Goal: Task Accomplishment & Management: Manage account settings

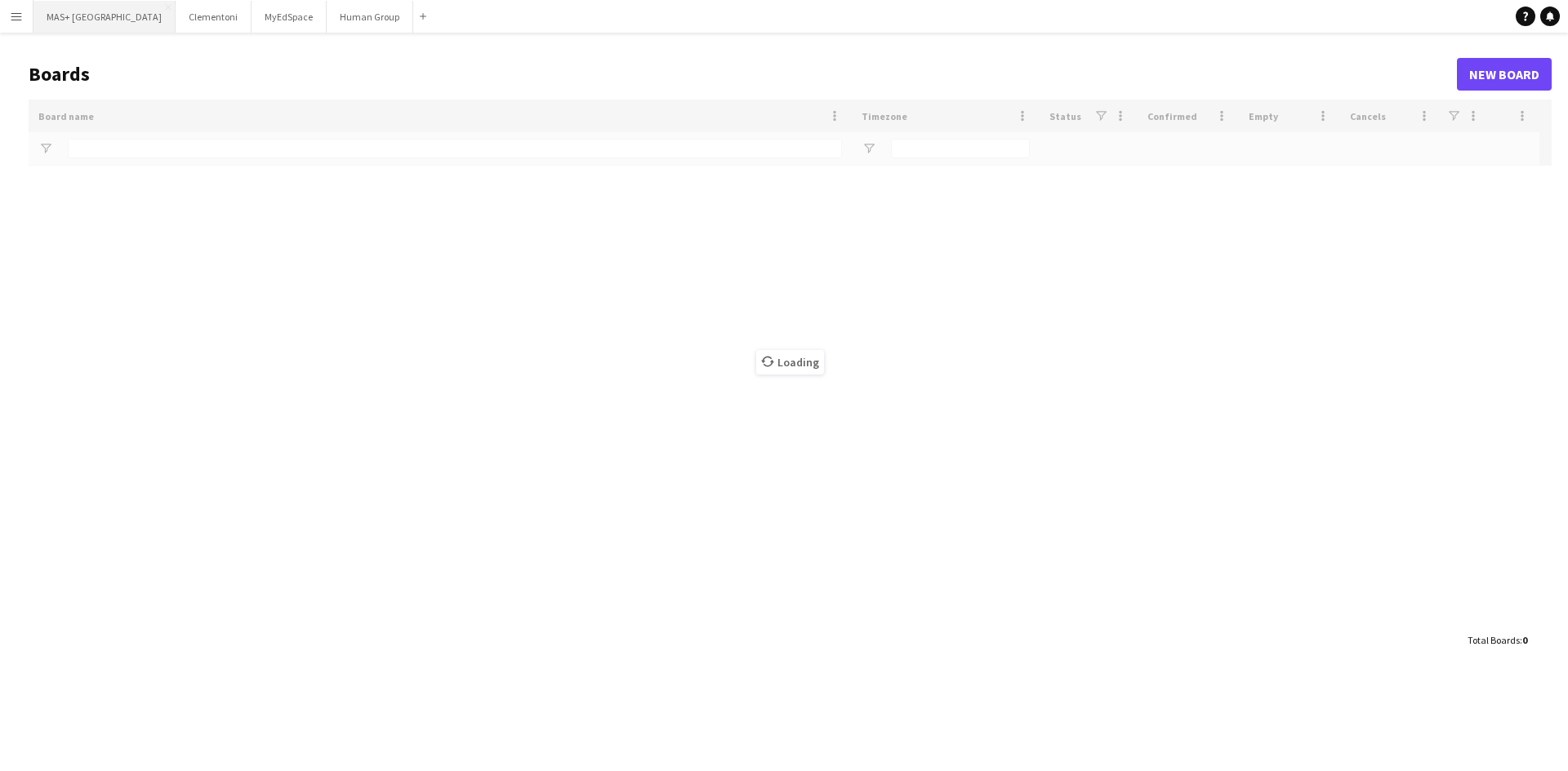
type input "**********"
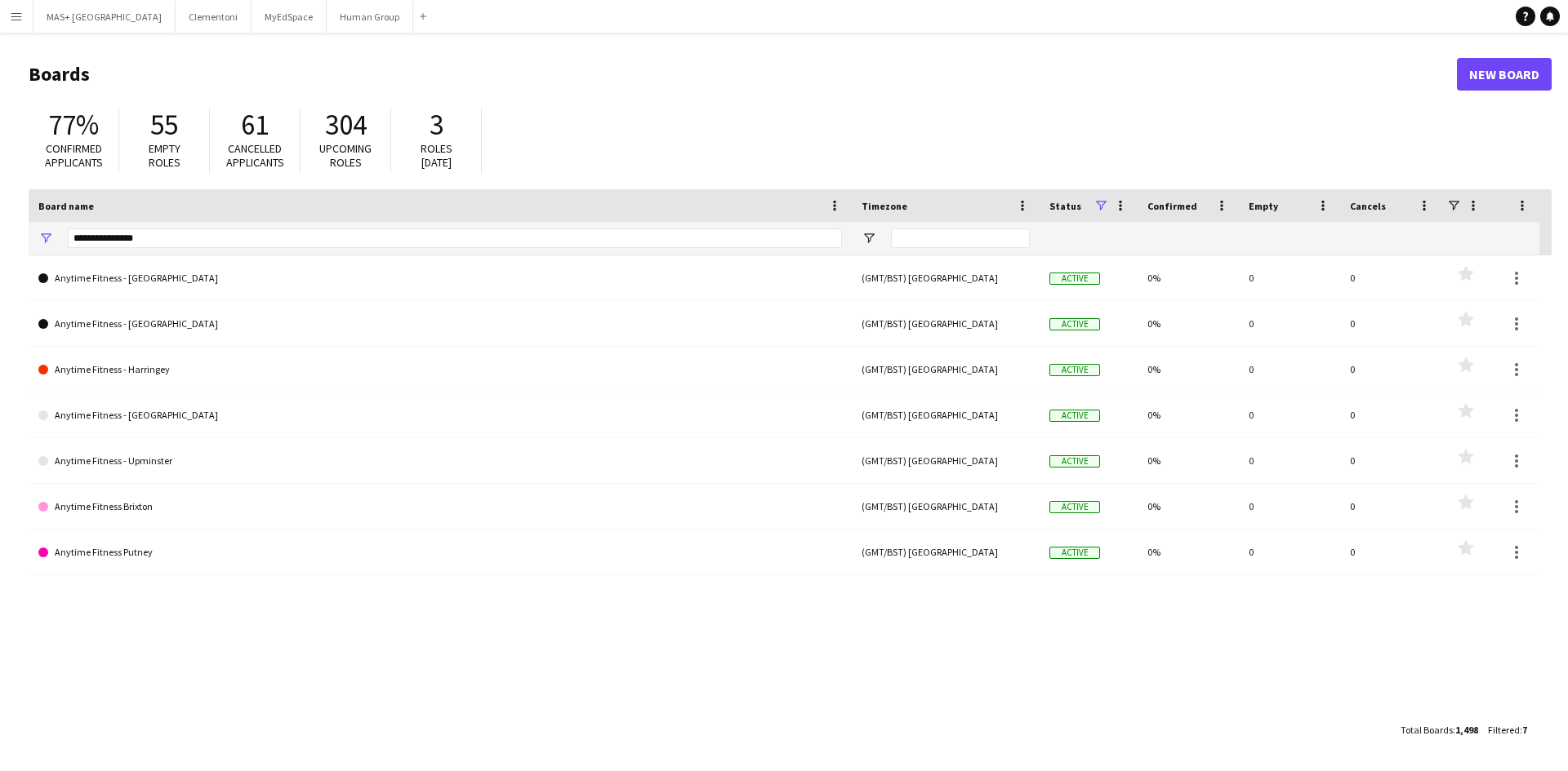
click at [19, 18] on app-icon "Menu" at bounding box center [16, 16] width 14 height 13
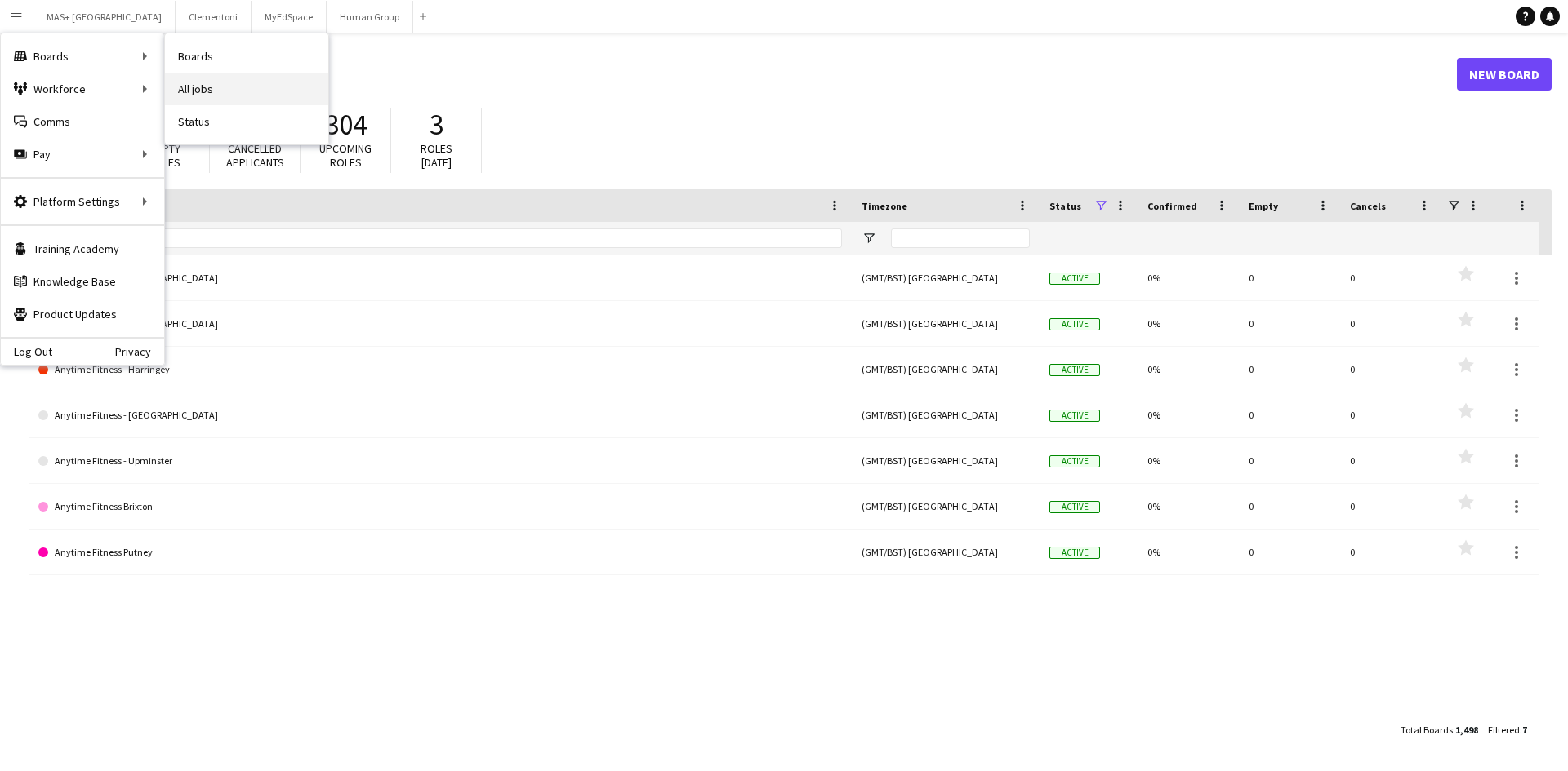
click at [230, 92] on link "All jobs" at bounding box center [246, 89] width 163 height 33
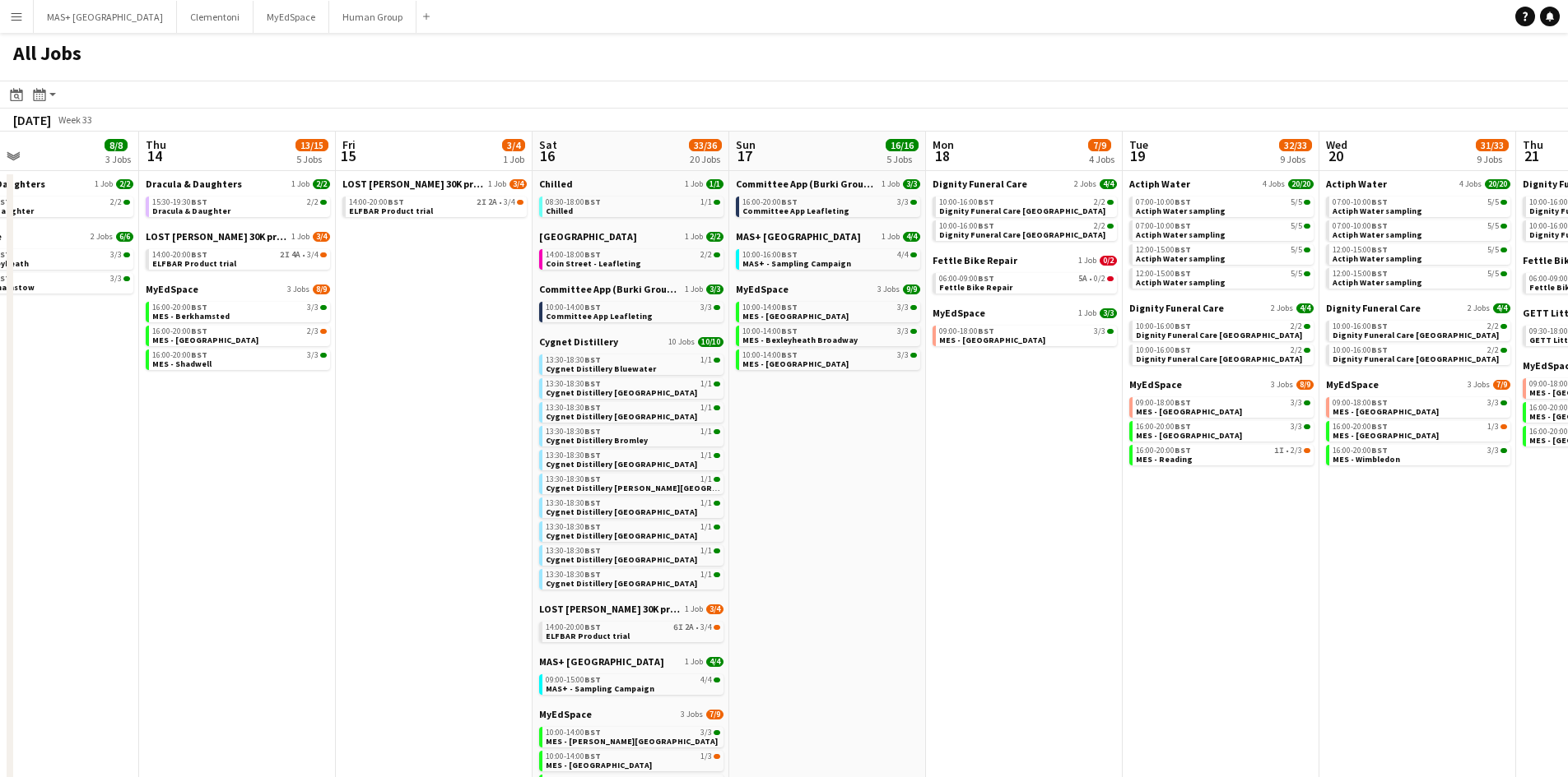
scroll to position [0, 797]
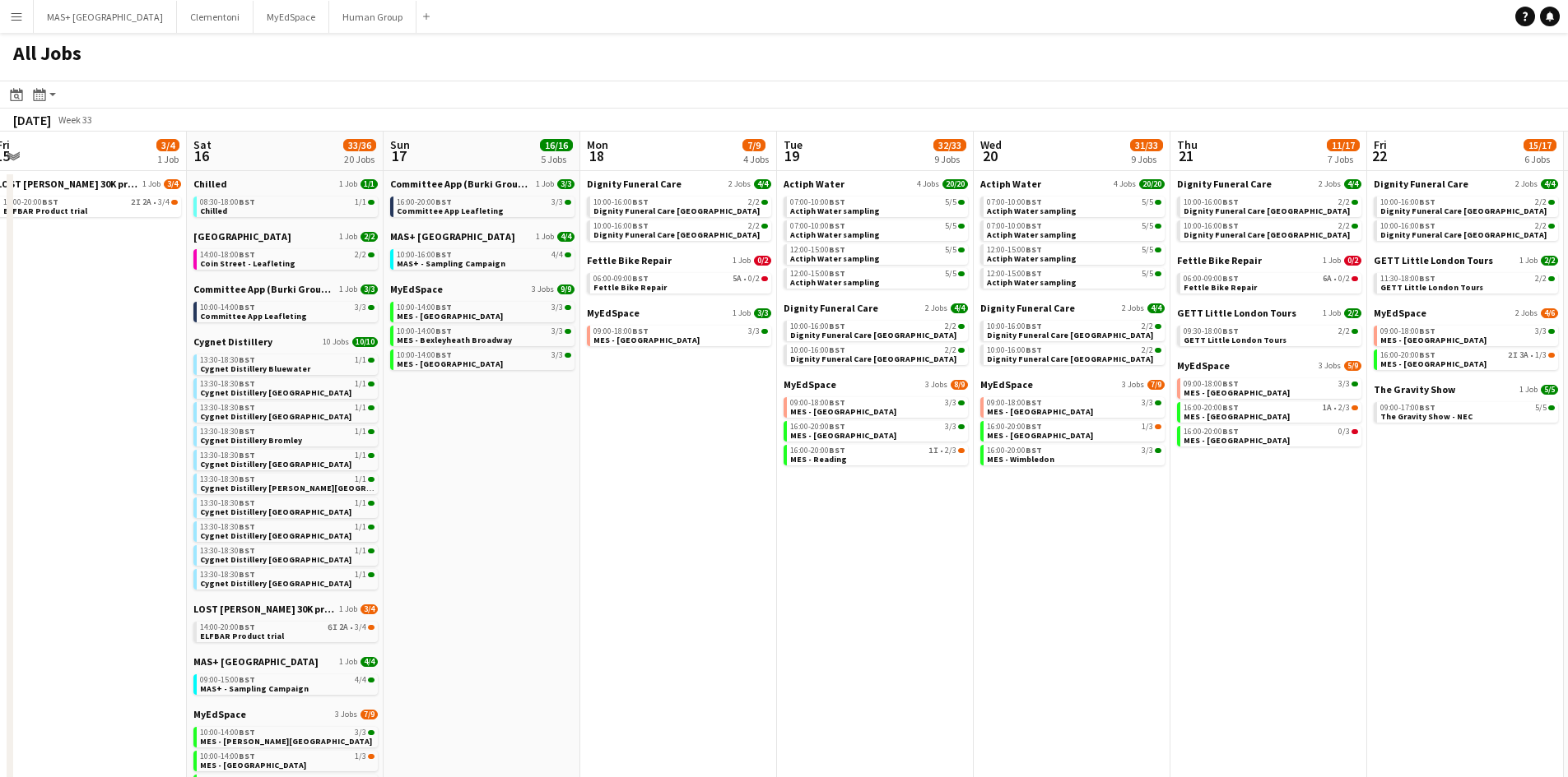
drag, startPoint x: 1324, startPoint y: 467, endPoint x: 616, endPoint y: 371, distance: 714.5
click at [622, 448] on app-calendar-viewport "Mon 11 Tue 12 5/5 2 Jobs Wed 13 8/8 3 Jobs Thu 14 13/15 5 Jobs Fri 15 3/4 1 Job…" at bounding box center [784, 586] width 1568 height 907
click at [644, 282] on span "BST" at bounding box center [640, 278] width 17 height 11
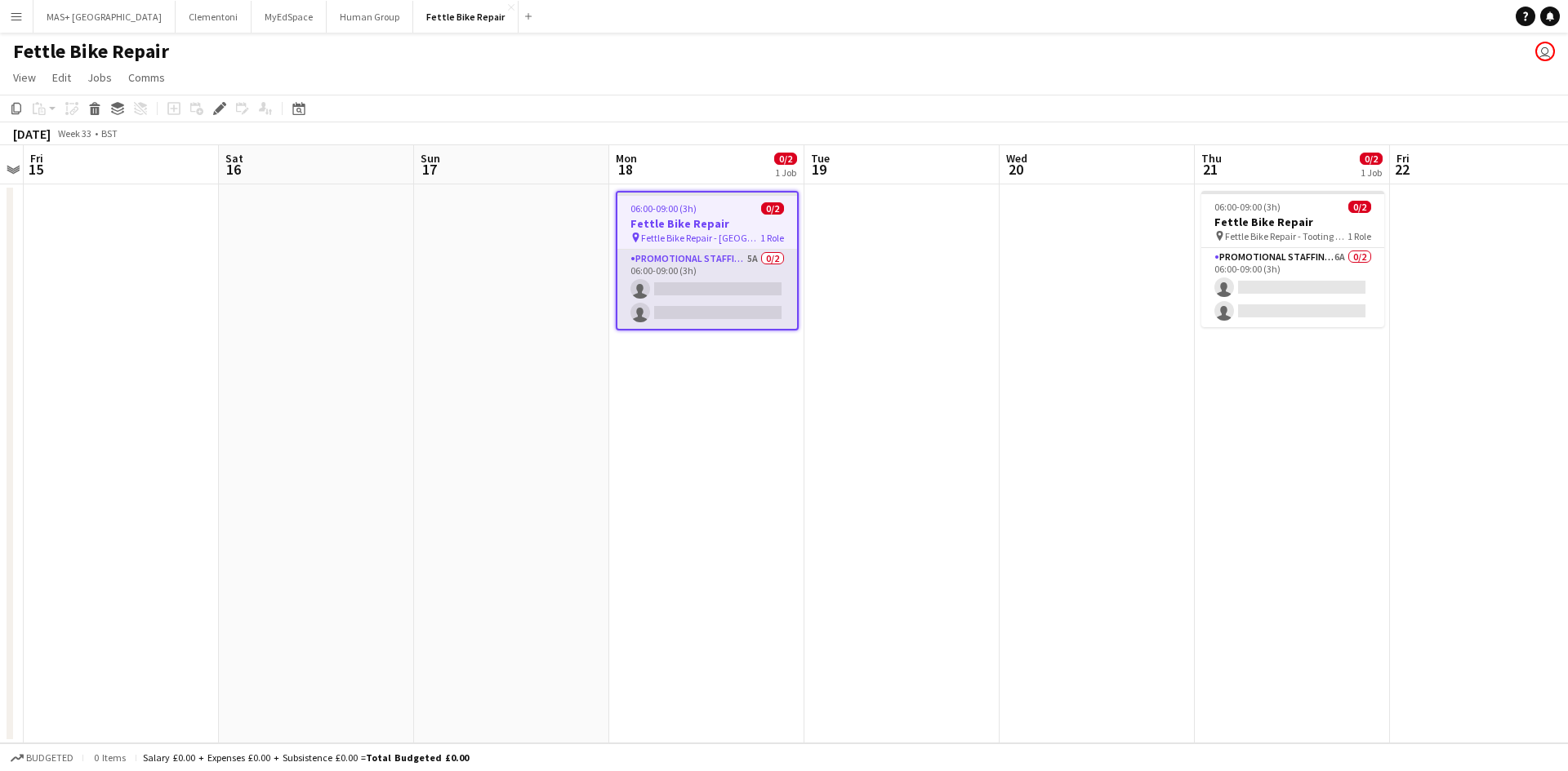
click at [702, 273] on app-card-role "Promotional Staffing (Brand Ambassadors) 5A 0/2 06:00-09:00 (3h) single-neutral…" at bounding box center [707, 289] width 179 height 79
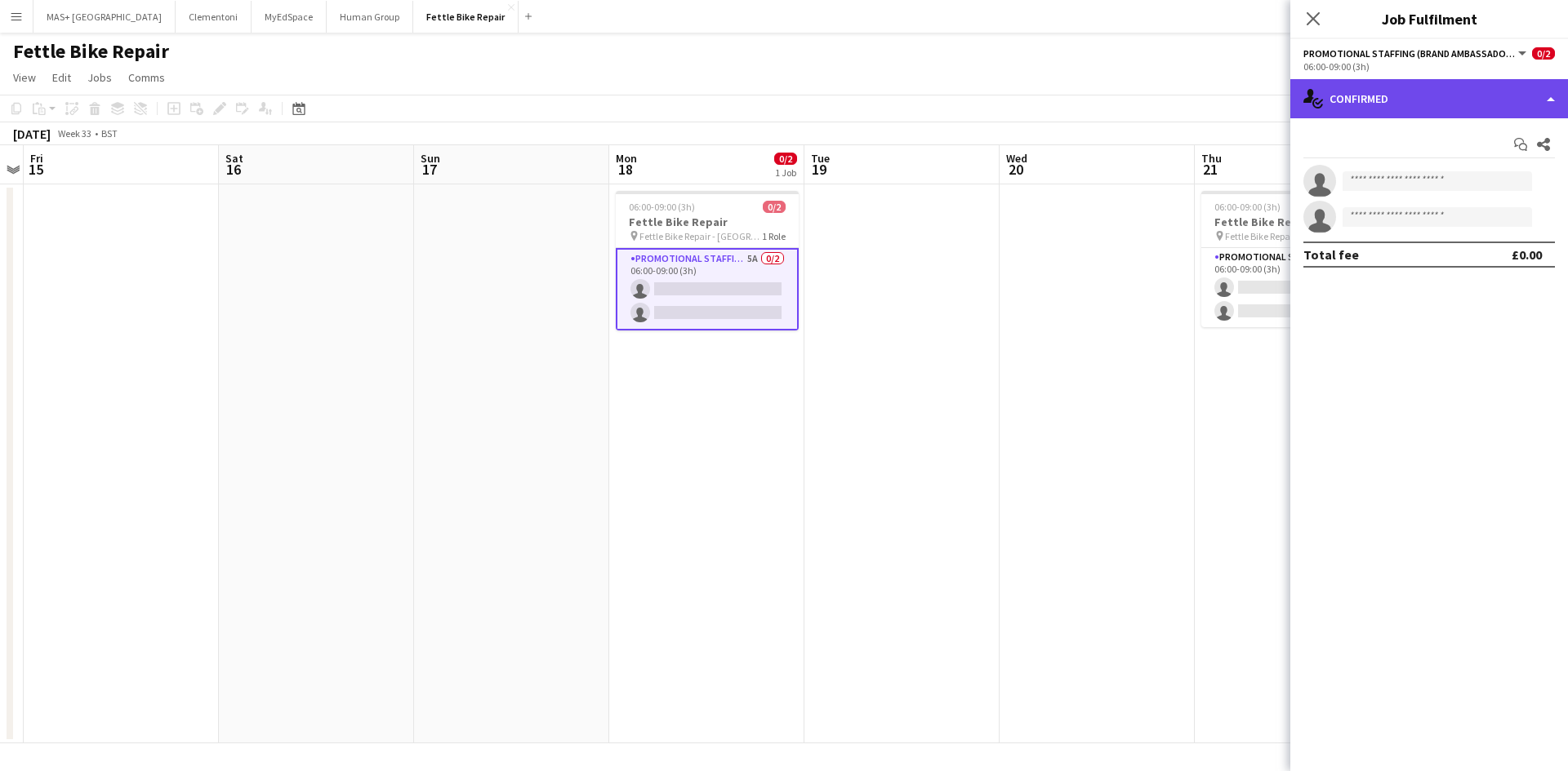
click at [1428, 95] on div "single-neutral-actions-check-2 Confirmed" at bounding box center [1429, 98] width 278 height 40
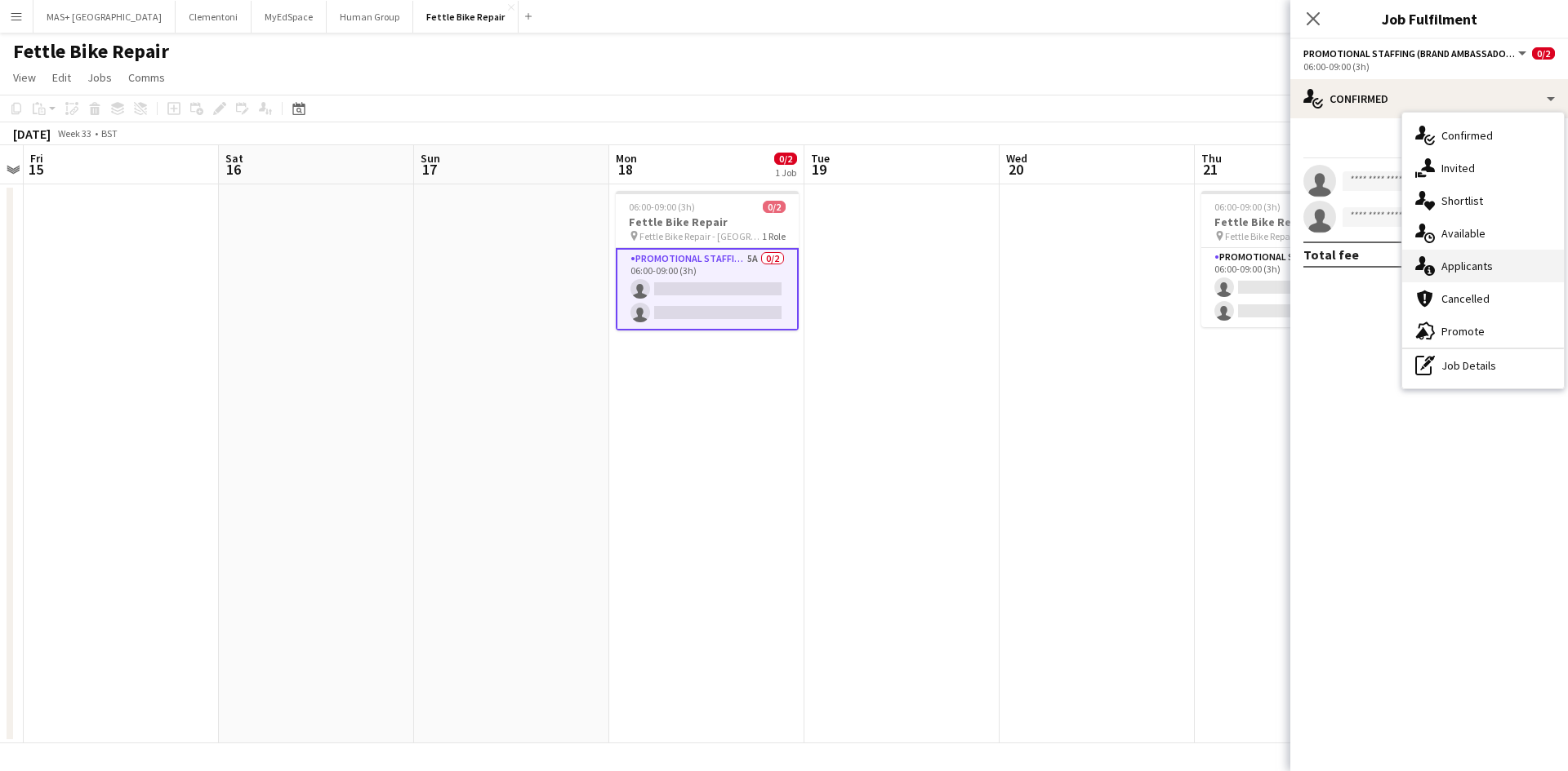
click at [1478, 266] on div "single-neutral-actions-information Applicants" at bounding box center [1483, 266] width 162 height 33
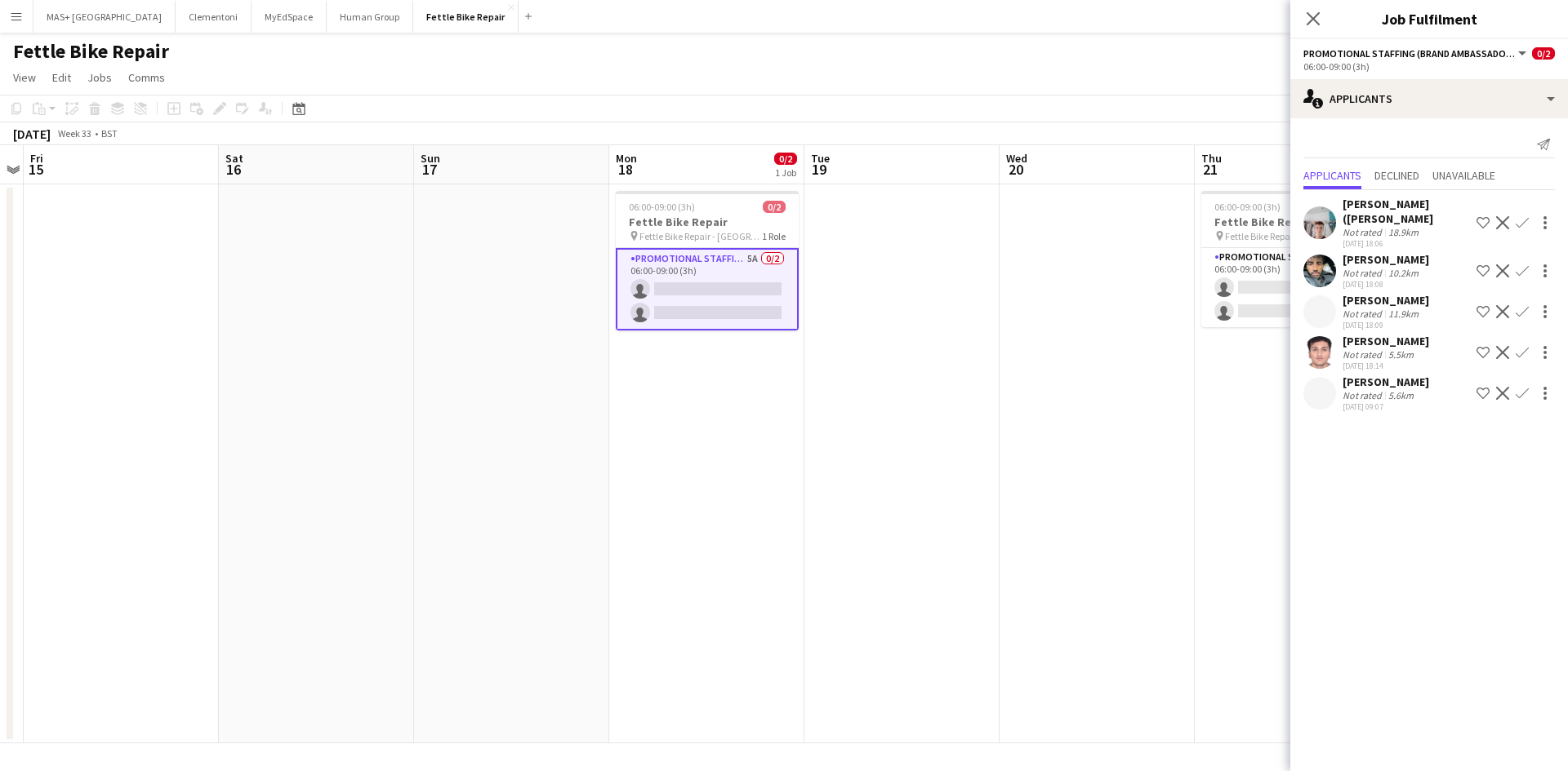
scroll to position [29, 0]
click at [1244, 264] on app-card-role "Promotional Staffing (Brand Ambassadors) 6A 0/2 06:00-09:00 (3h) single-neutral…" at bounding box center [1293, 288] width 183 height 79
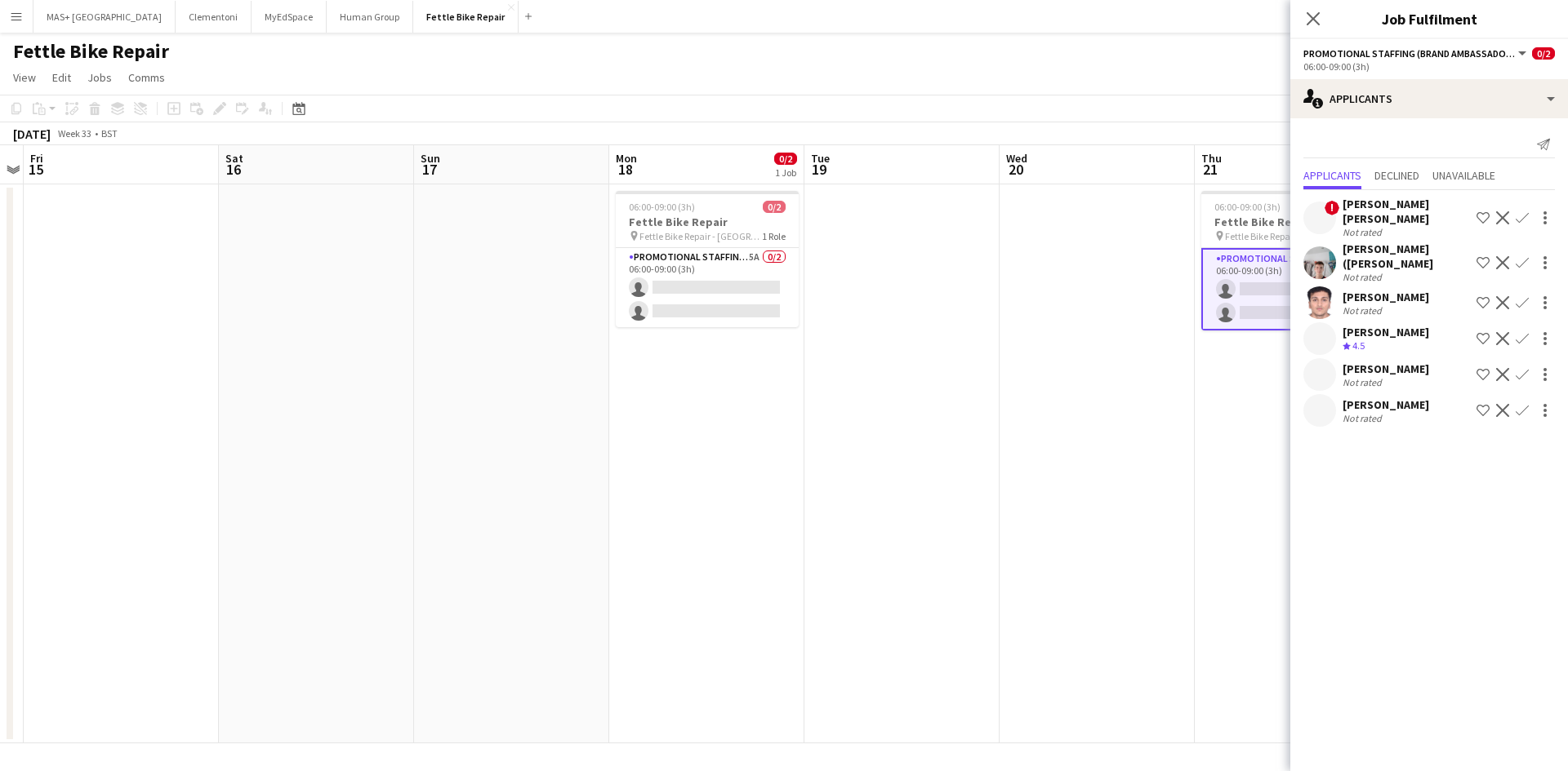
scroll to position [0, 0]
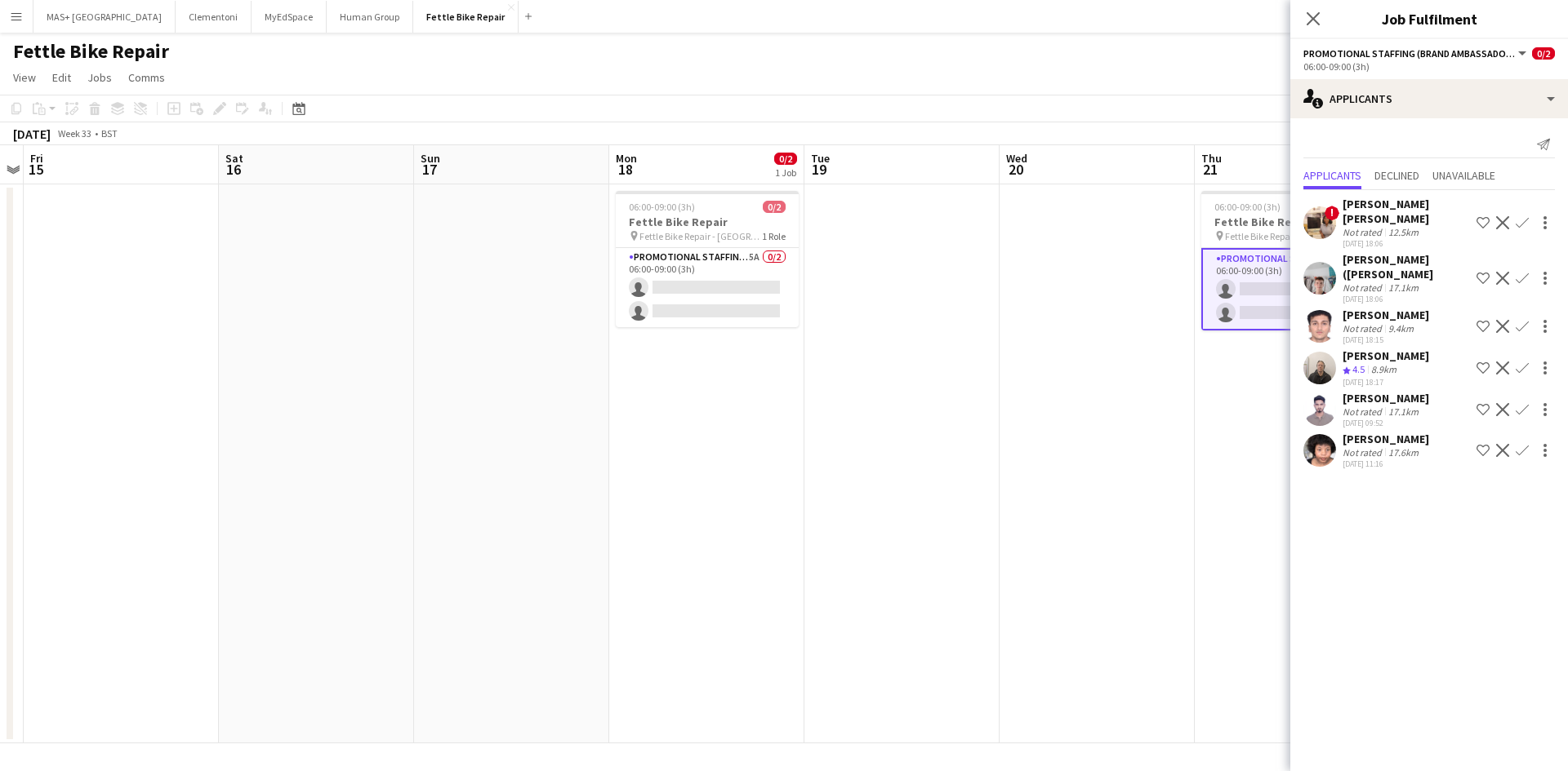
click at [1399, 294] on div "[DATE] 18:06" at bounding box center [1407, 299] width 127 height 11
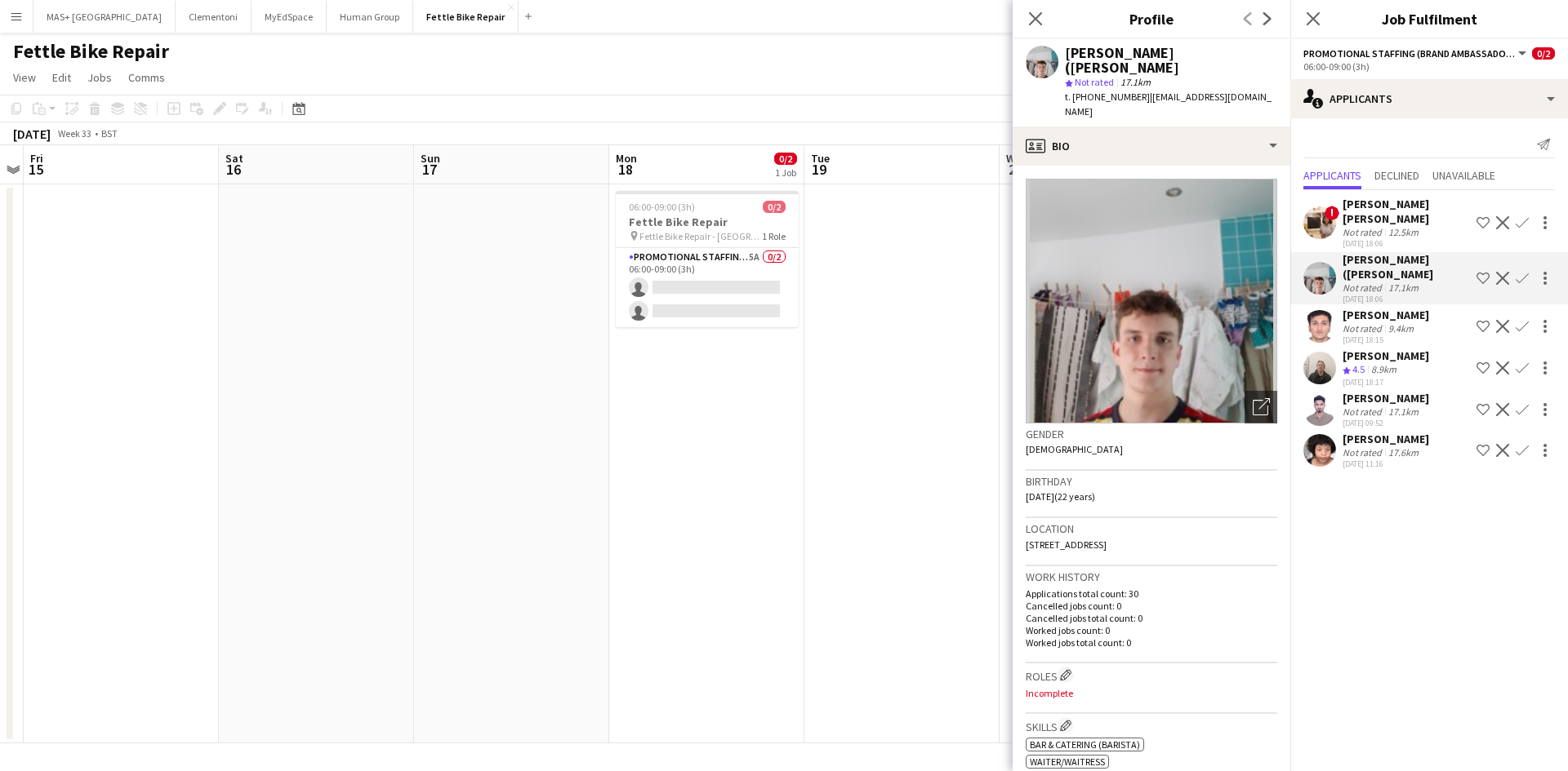
click at [1396, 253] on div "[PERSON_NAME] ([PERSON_NAME]" at bounding box center [1407, 267] width 127 height 29
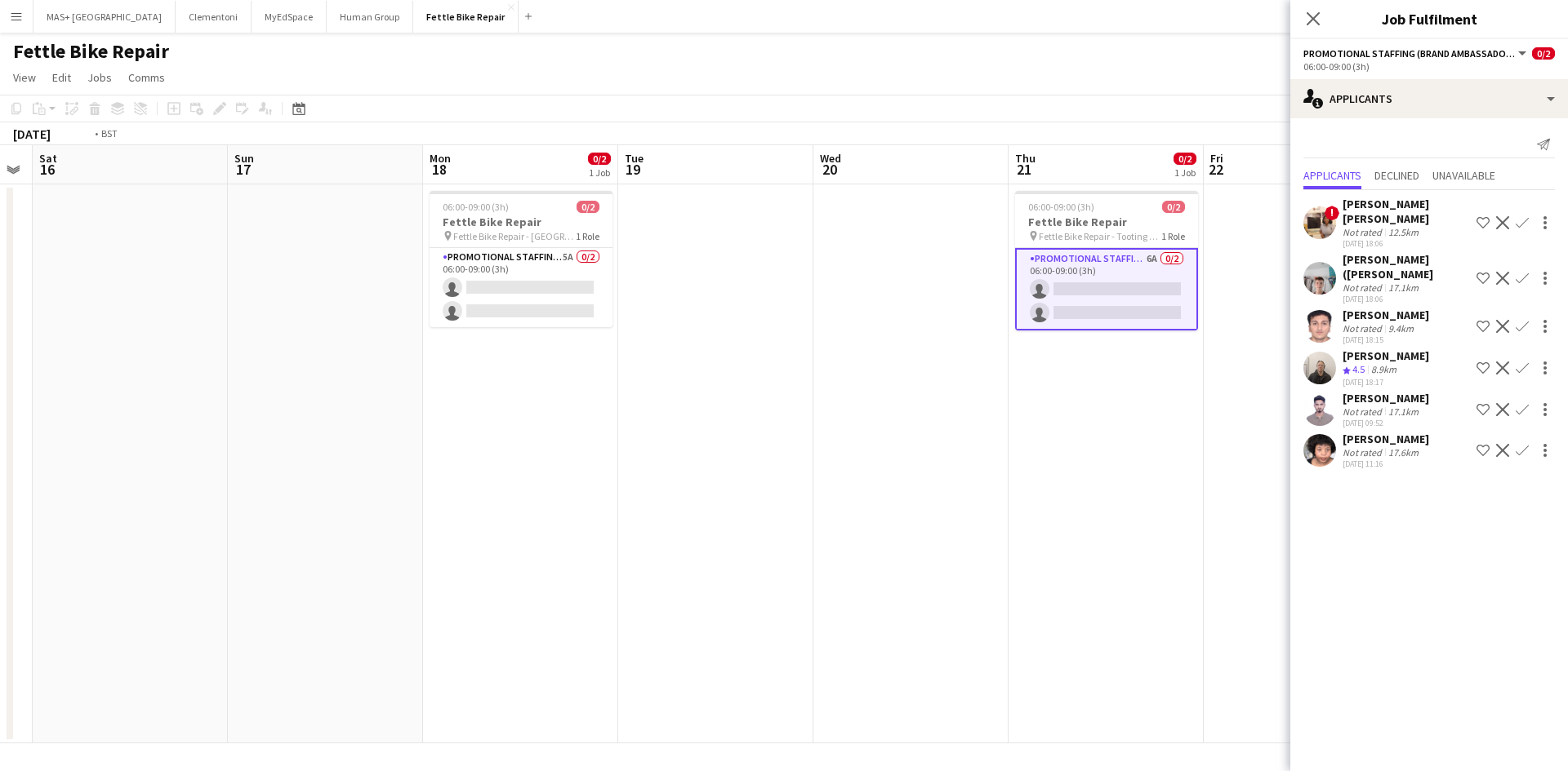
drag, startPoint x: 1173, startPoint y: 520, endPoint x: 739, endPoint y: 469, distance: 437.0
click at [400, 470] on app-calendar-viewport "Tue 12 Wed 13 Thu 14 Fri 15 Sat 16 Sun 17 Mon 18 0/2 1 Job Tue 19 Wed 20 Thu 21…" at bounding box center [784, 444] width 1568 height 598
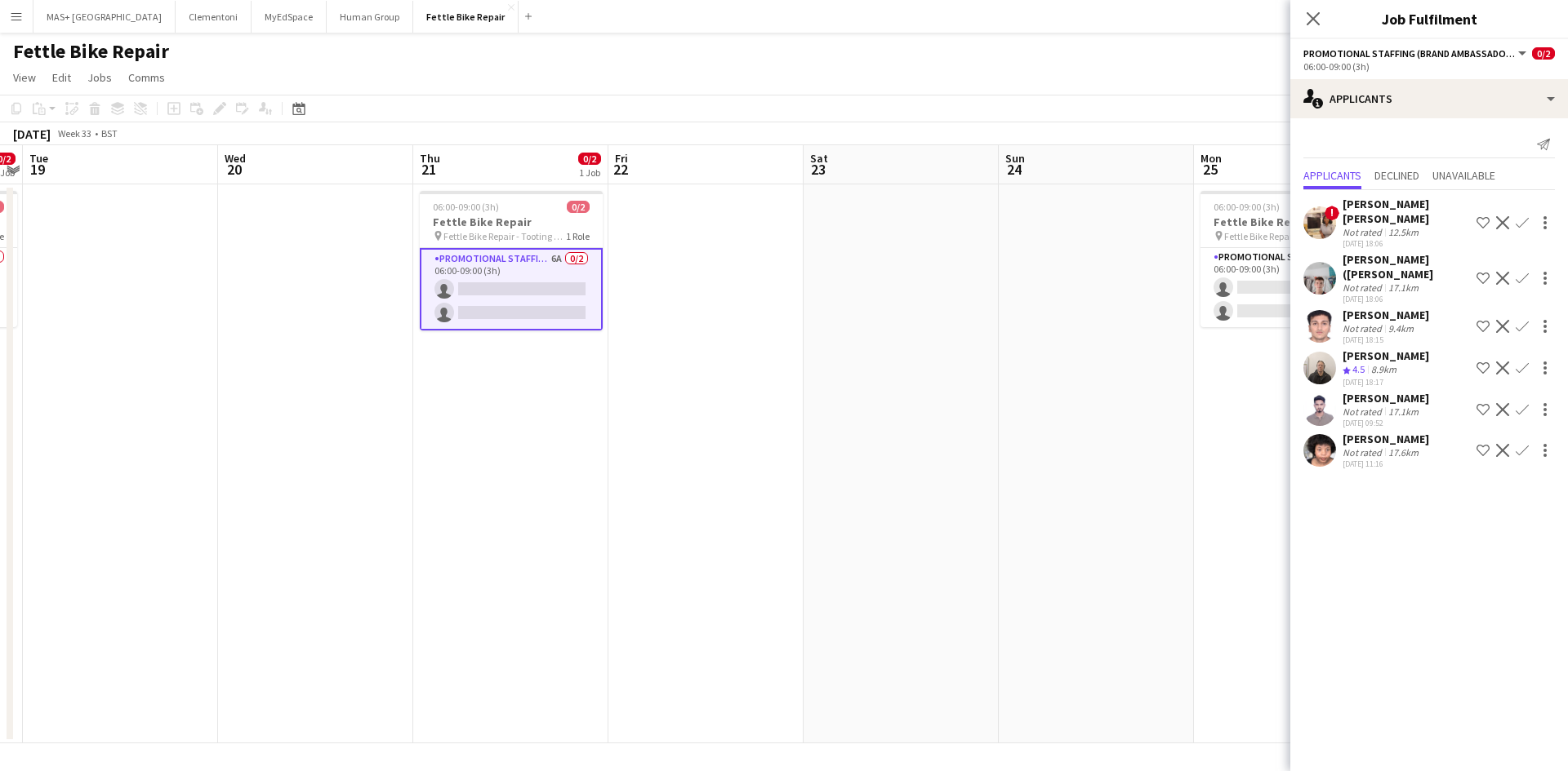
drag, startPoint x: 729, startPoint y: 469, endPoint x: 387, endPoint y: 469, distance: 342.0
click at [387, 469] on app-calendar-viewport "Fri 15 Sat 16 Sun 17 Mon 18 0/2 1 Job Tue 19 Wed 20 Thu 21 0/2 1 Job Fri 22 Sat…" at bounding box center [784, 444] width 1568 height 598
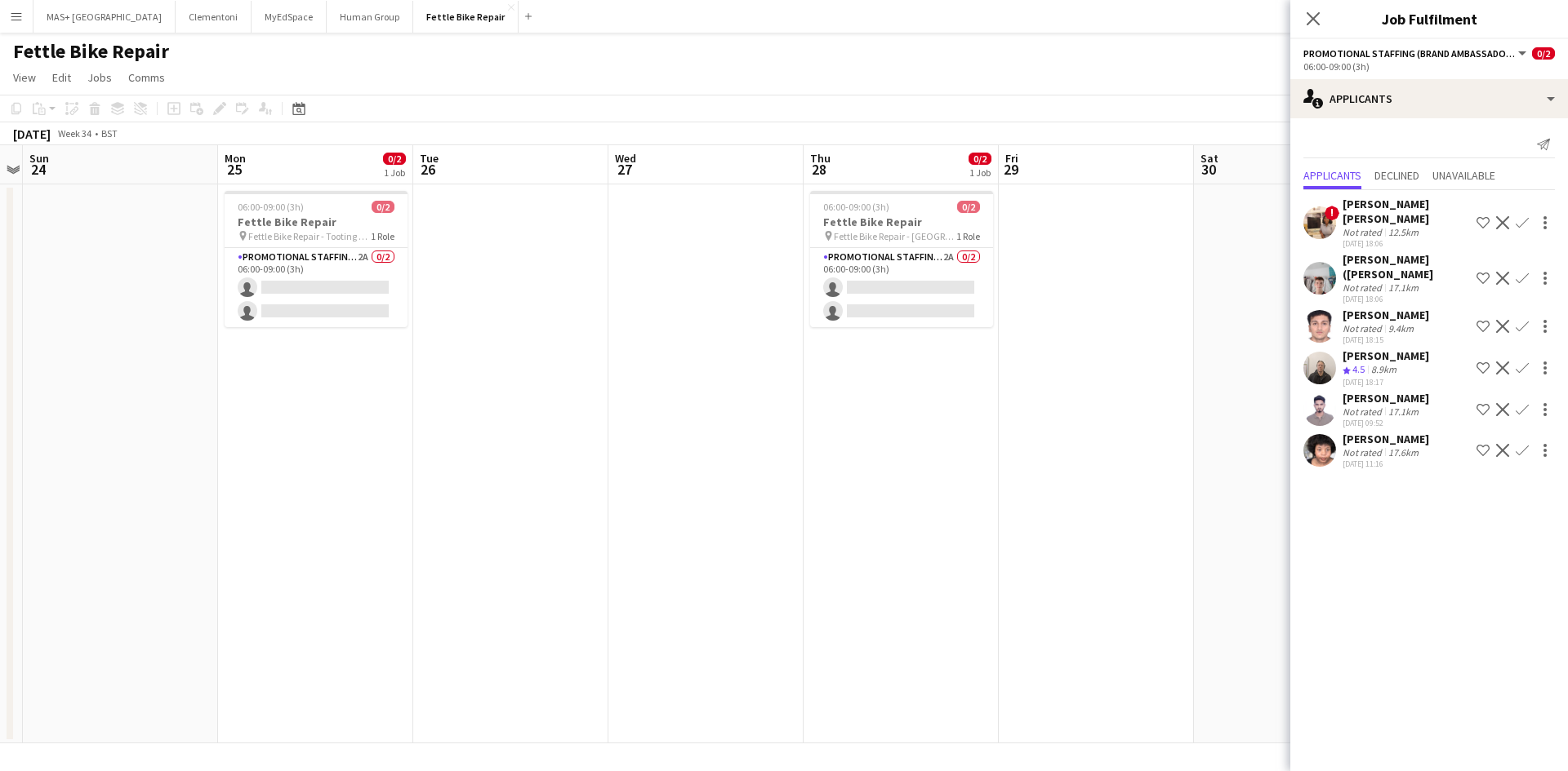
scroll to position [0, 573]
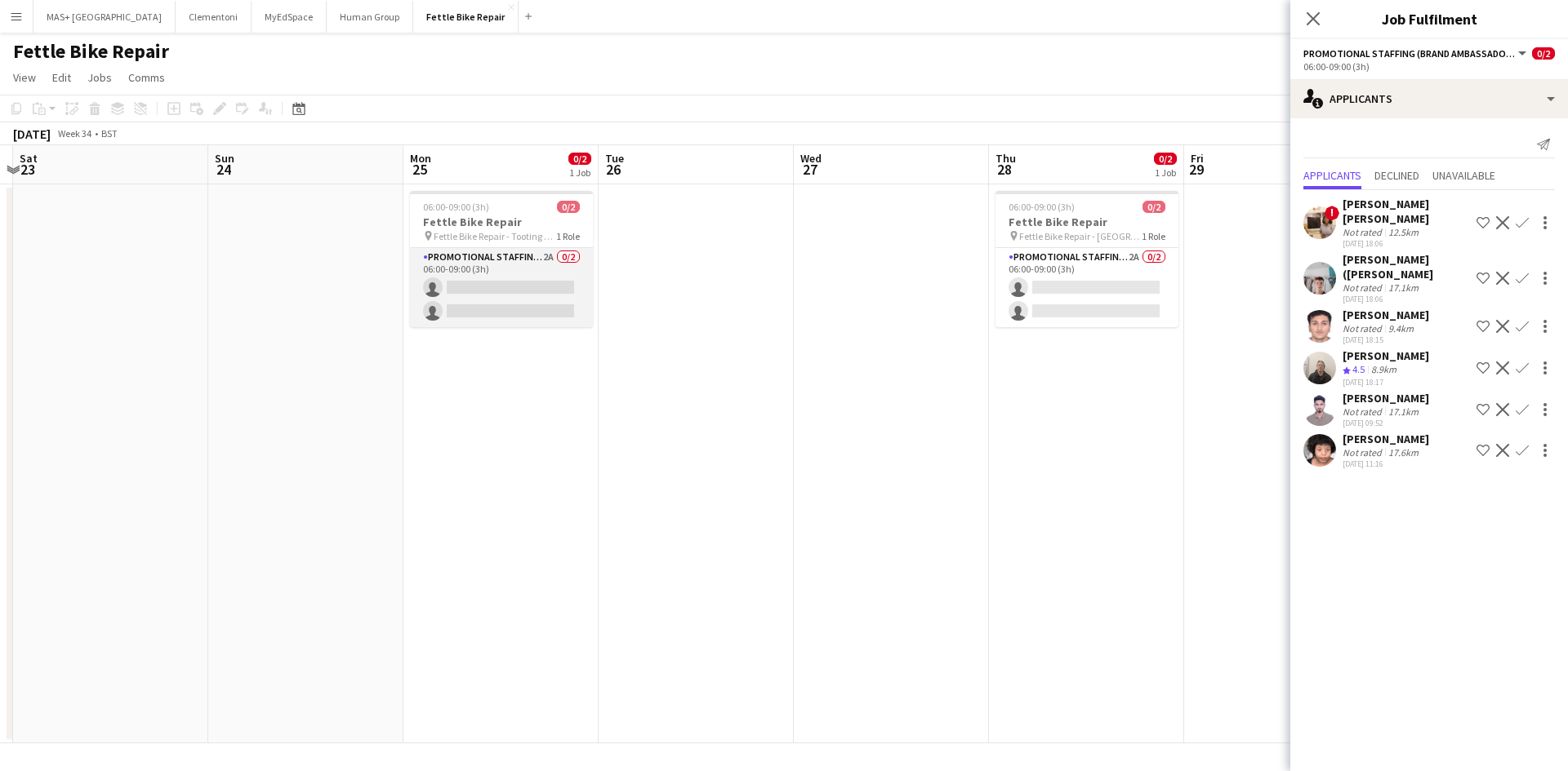
click at [520, 269] on app-card-role "Promotional Staffing (Brand Ambassadors) 2A 0/2 06:00-09:00 (3h) single-neutral…" at bounding box center [501, 288] width 183 height 79
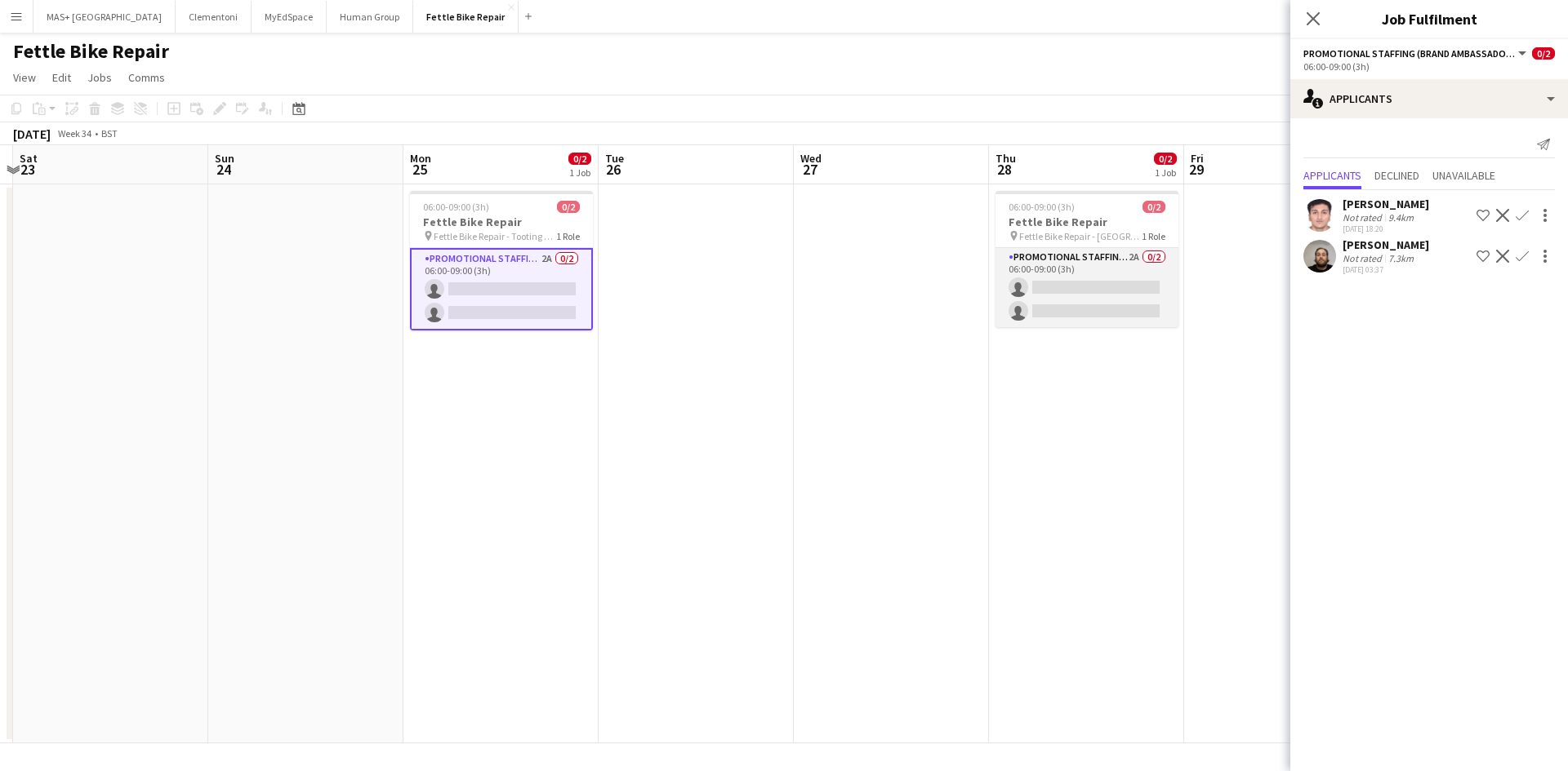
click at [1103, 267] on app-card-role "Promotional Staffing (Brand Ambassadors) 2A 0/2 06:00-09:00 (3h) single-neutral…" at bounding box center [1088, 288] width 183 height 79
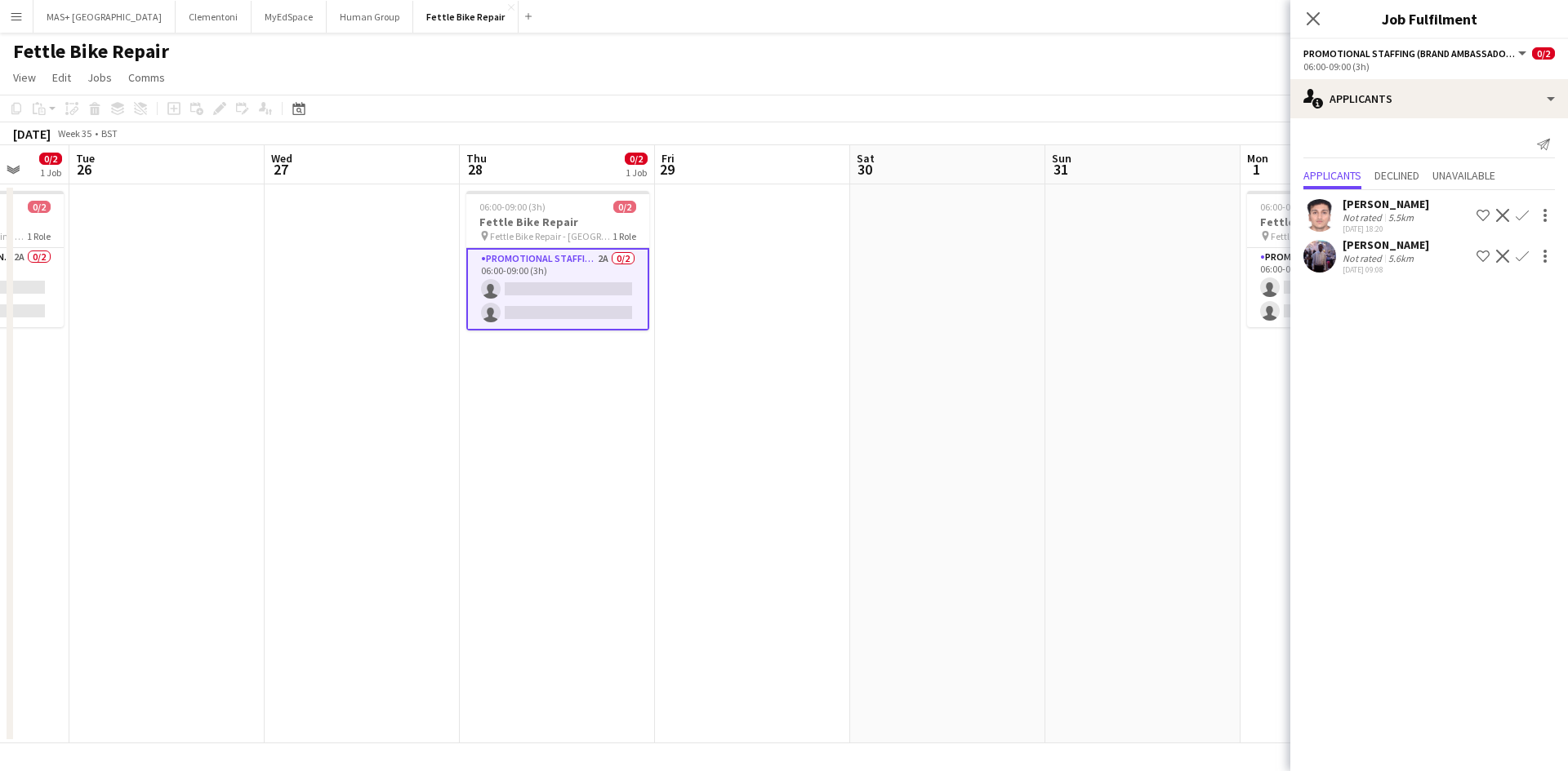
drag, startPoint x: 1200, startPoint y: 405, endPoint x: 635, endPoint y: 404, distance: 565.0
click at [635, 404] on app-calendar-viewport "Fri 22 Sat 23 Sun 24 Mon 25 0/2 1 Job Tue 26 Wed 27 Thu 28 0/2 1 Job Fri 29 Sat…" at bounding box center [784, 444] width 1568 height 598
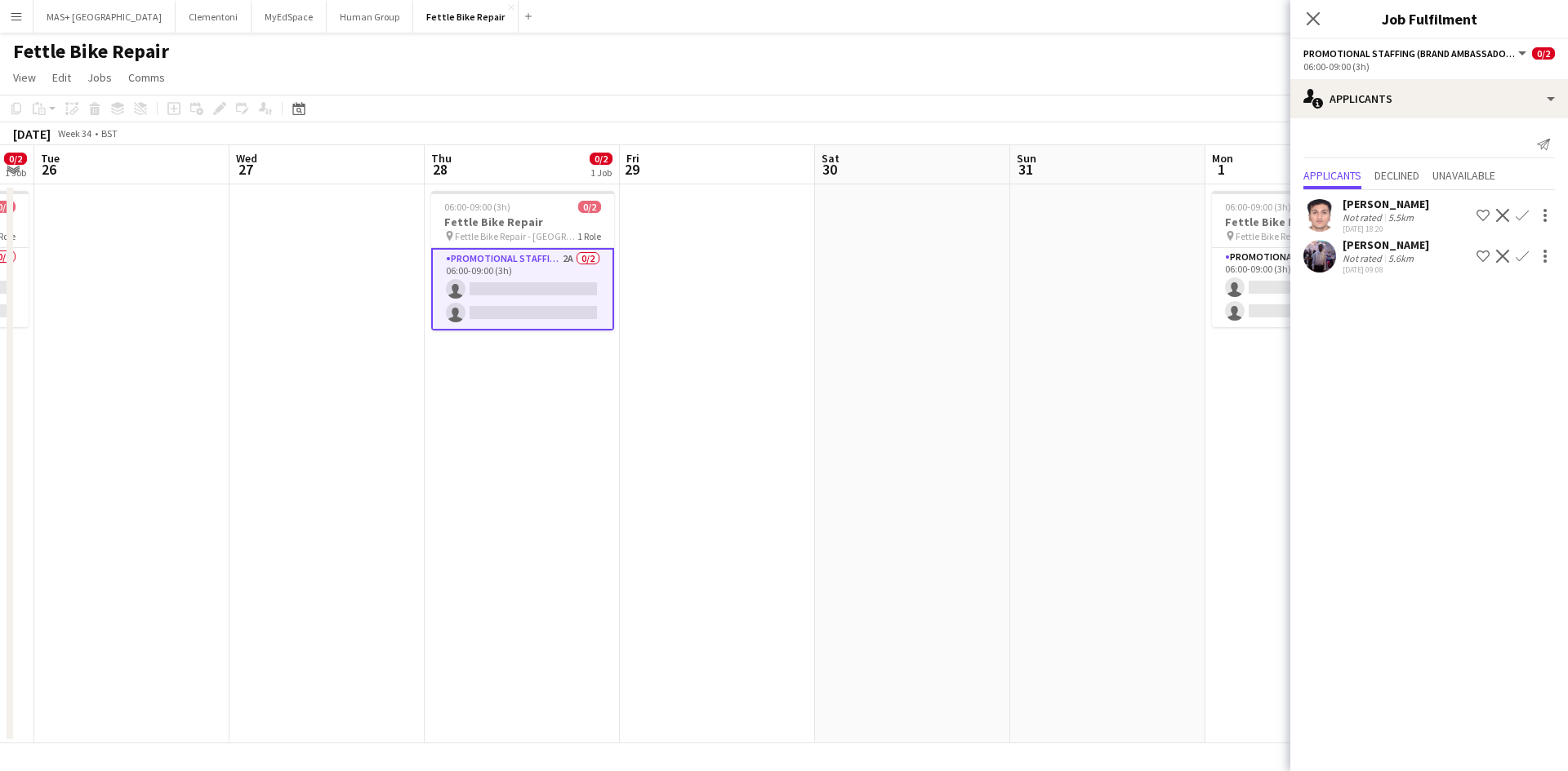
scroll to position [0, 542]
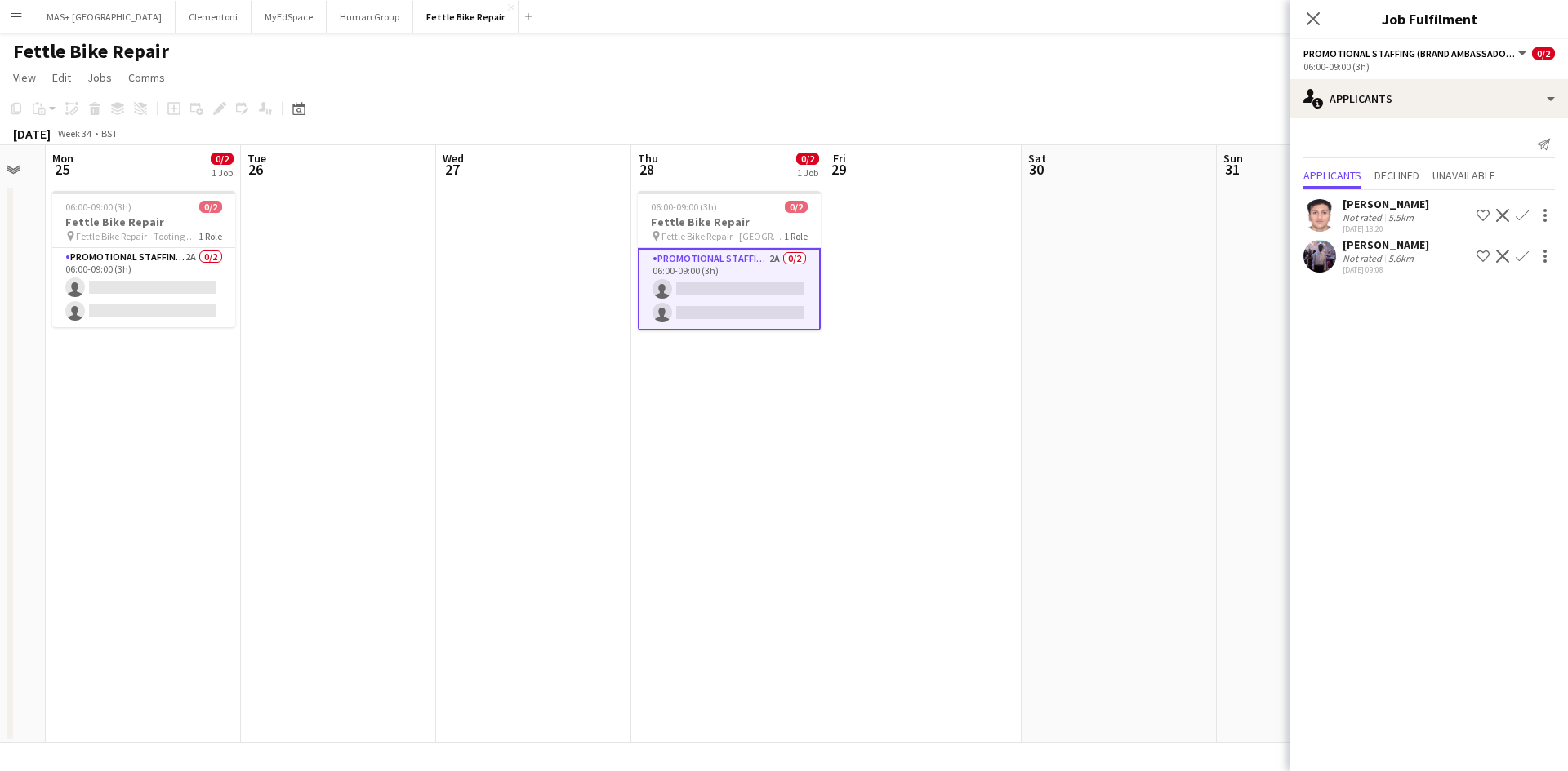
drag, startPoint x: 1190, startPoint y: 400, endPoint x: 843, endPoint y: 366, distance: 348.7
click at [809, 400] on app-calendar-viewport "Fri 22 Sat 23 Sun 24 Mon 25 0/2 1 Job Tue 26 Wed 27 Thu 28 0/2 1 Job Fri 29 Sat…" at bounding box center [784, 444] width 1568 height 598
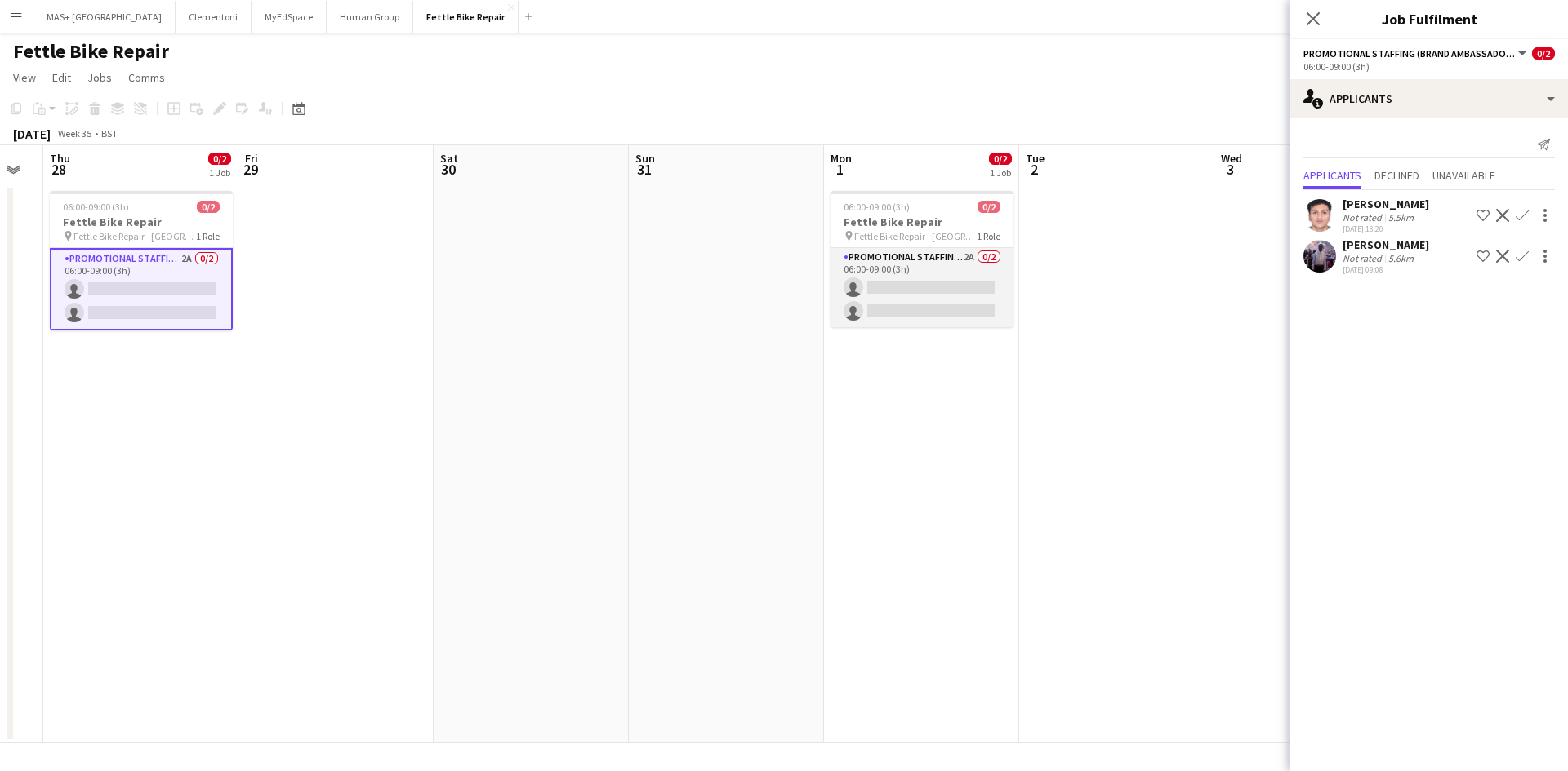
click at [934, 265] on app-card-role "Promotional Staffing (Brand Ambassadors) 2A 0/2 06:00-09:00 (3h) single-neutral…" at bounding box center [922, 288] width 183 height 79
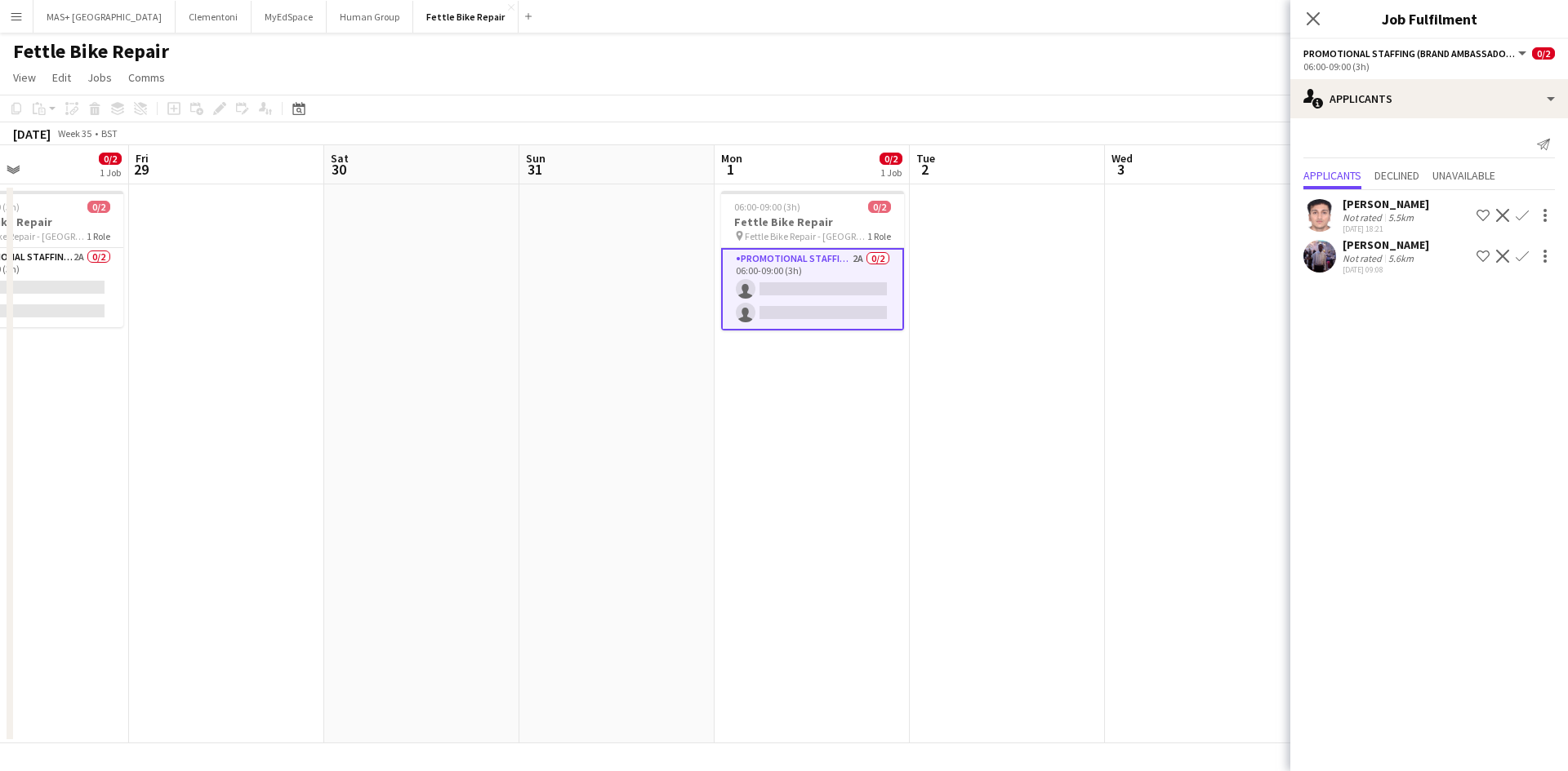
drag, startPoint x: 1184, startPoint y: 419, endPoint x: 685, endPoint y: 403, distance: 499.3
click at [685, 403] on app-calendar-viewport "Mon 25 0/2 1 Job Tue 26 Wed 27 Thu 28 0/2 1 Job Fri 29 Sat 30 Sun 31 Mon 1 0/2 …" at bounding box center [784, 444] width 1568 height 598
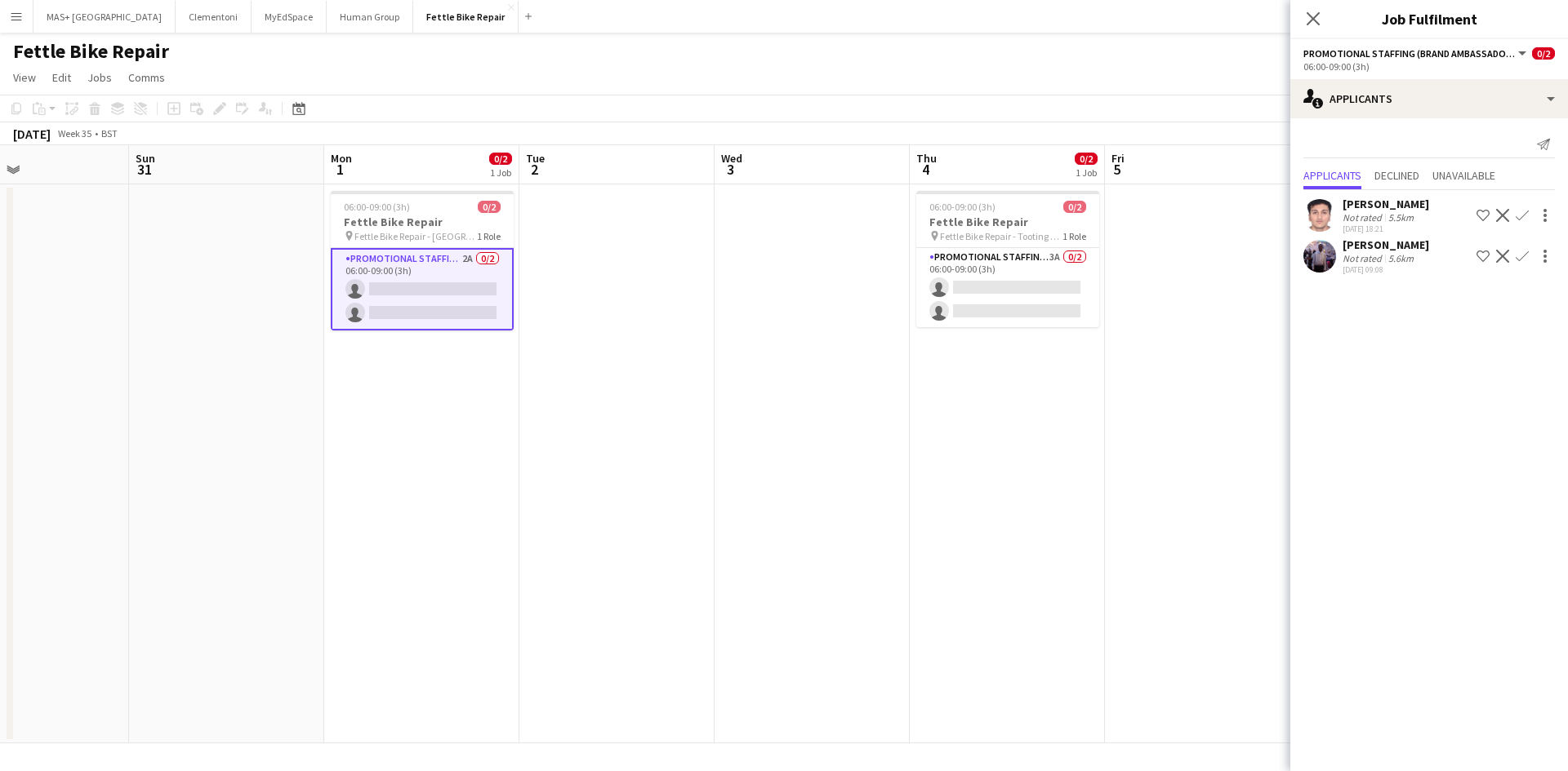
scroll to position [0, 793]
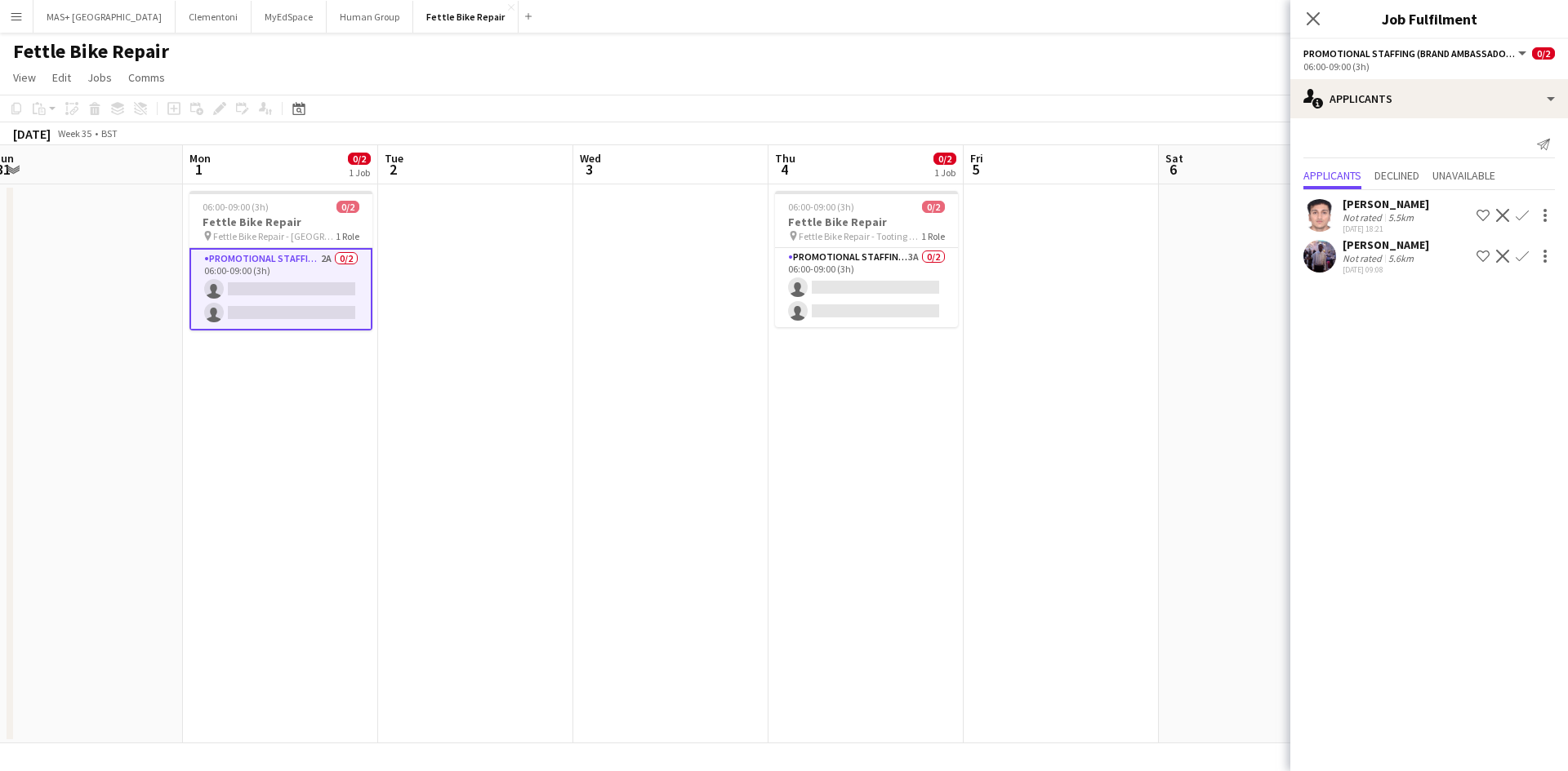
drag, startPoint x: 1049, startPoint y: 428, endPoint x: 1017, endPoint y: 428, distance: 32.0
click at [1017, 428] on app-calendar-viewport "Wed 27 Thu 28 0/2 1 Job Fri 29 Sat 30 Sun 31 Mon 1 0/2 1 Job Tue 2 Wed 3 Thu 4 …" at bounding box center [784, 444] width 1568 height 598
click at [869, 268] on app-card-role "Promotional Staffing (Brand Ambassadors) 3A 0/2 06:00-09:00 (3h) single-neutral…" at bounding box center [867, 288] width 183 height 79
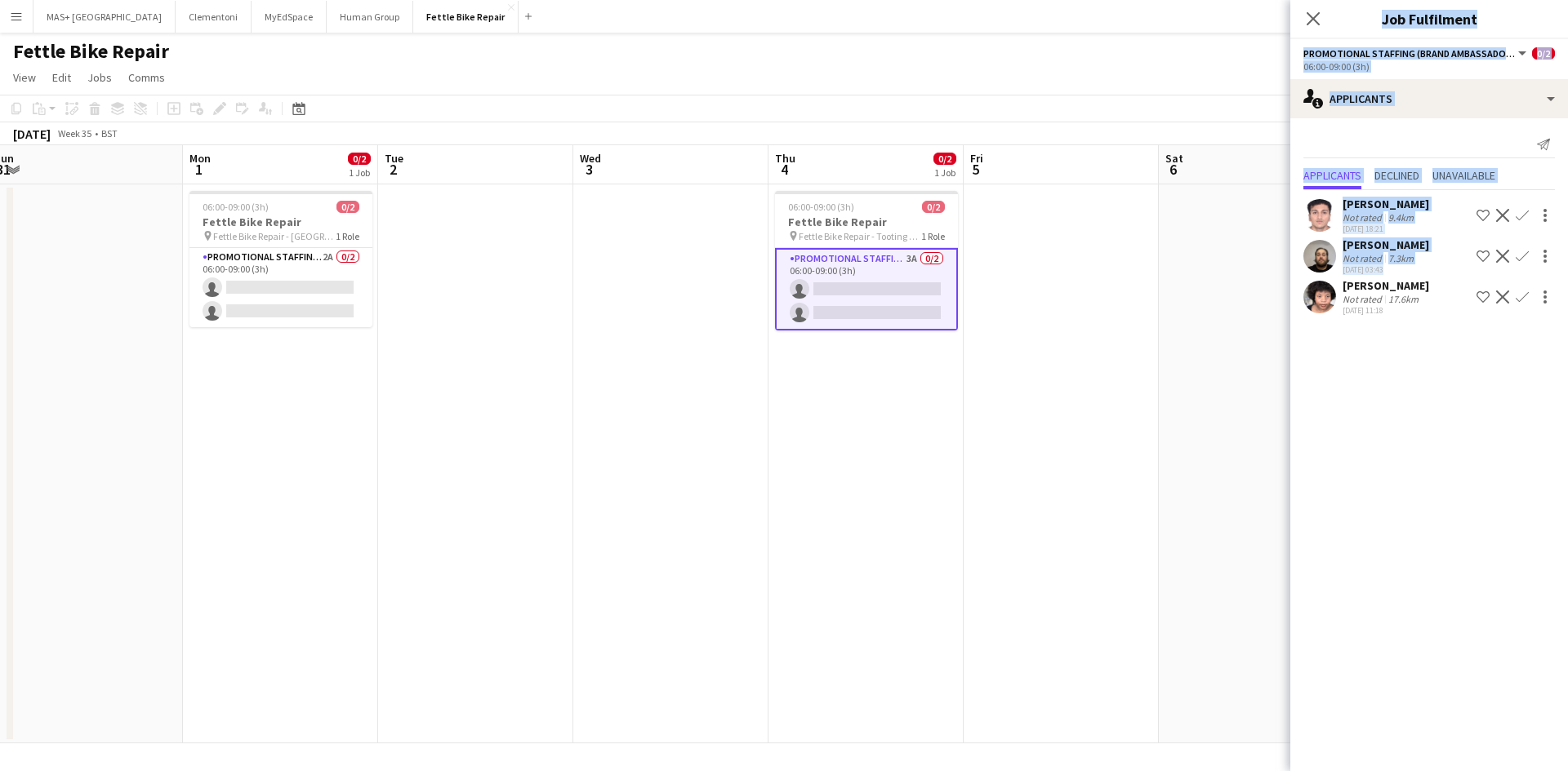
drag, startPoint x: 1293, startPoint y: 399, endPoint x: 1219, endPoint y: 409, distance: 74.7
click at [1219, 409] on body "Menu Boards Boards Boards All jobs Status Workforce Workforce My Workforce Recr…" at bounding box center [784, 386] width 1568 height 771
click at [1219, 409] on app-date-cell at bounding box center [1257, 464] width 195 height 559
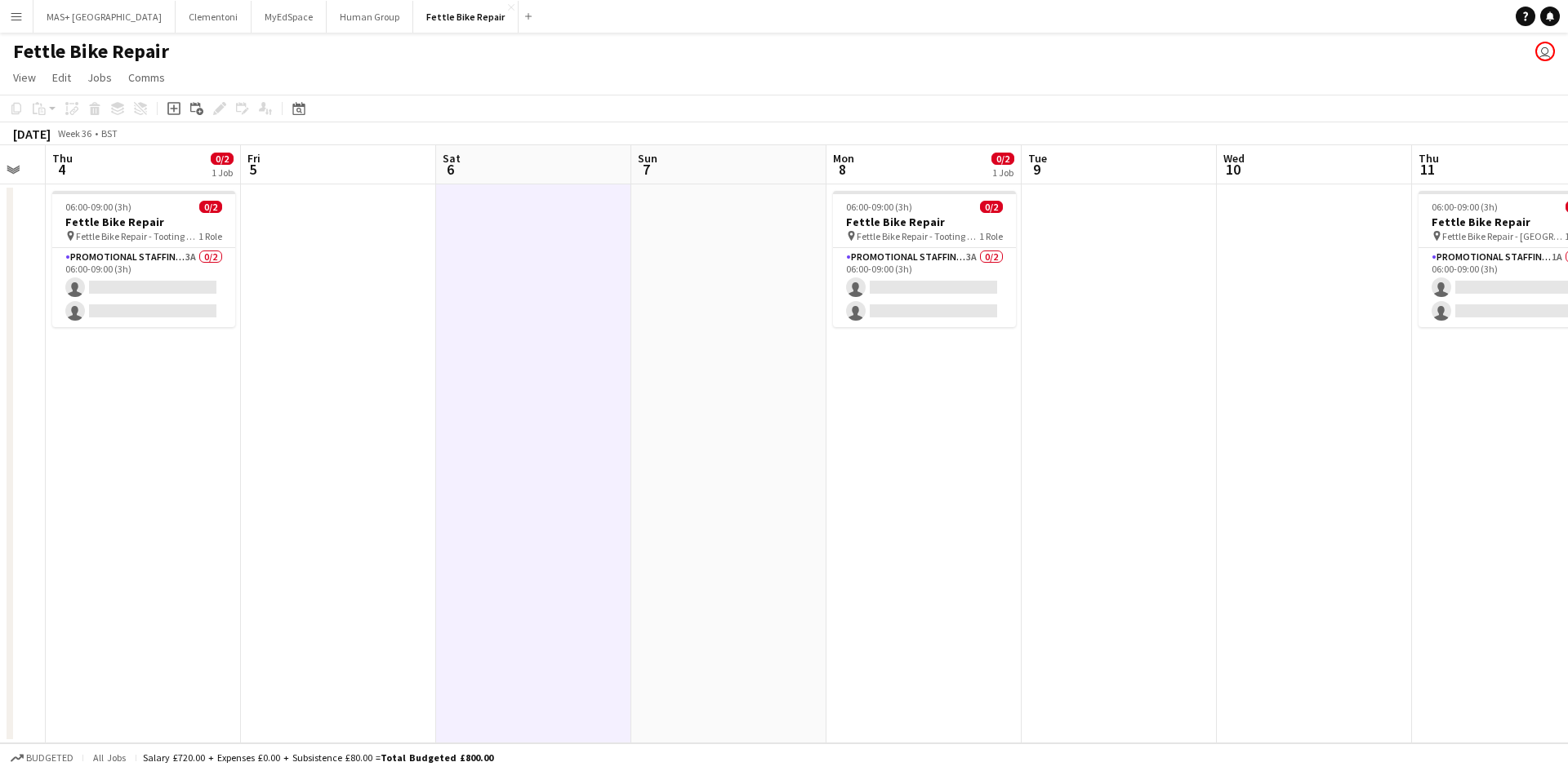
drag, startPoint x: 888, startPoint y: 421, endPoint x: 745, endPoint y: 425, distance: 143.1
click at [551, 427] on app-calendar-viewport "Mon 1 0/2 1 Job Tue 2 Wed 3 Thu 4 0/2 1 Job Fri 5 Sat 6 Sun 7 Mon 8 0/2 1 Job T…" at bounding box center [784, 444] width 1568 height 598
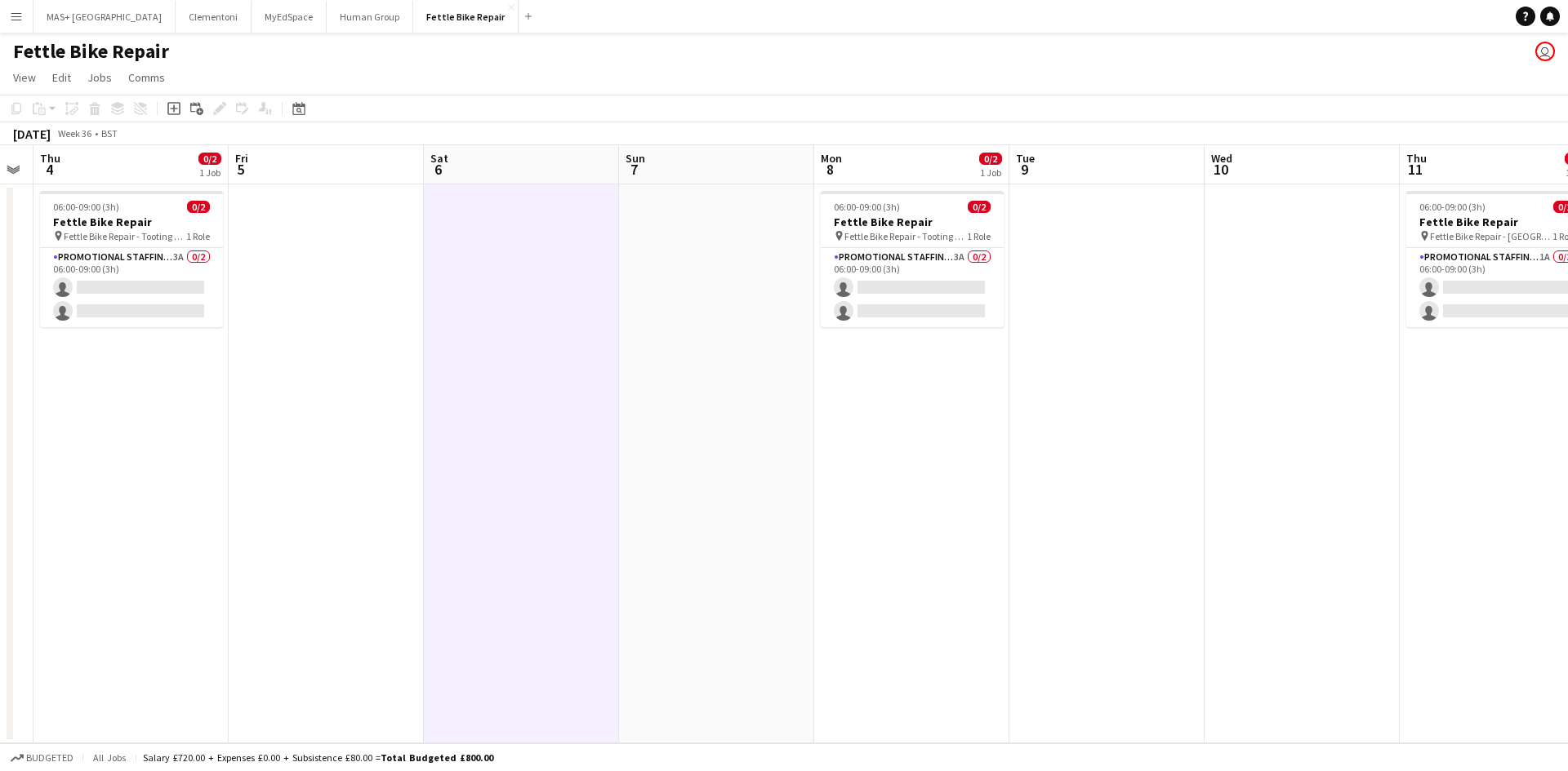
drag, startPoint x: 1166, startPoint y: 425, endPoint x: 1141, endPoint y: 409, distance: 29.7
click at [1158, 425] on app-calendar-viewport "Mon 1 0/2 1 Job Tue 2 Wed 3 Thu 4 0/2 1 Job Fri 5 Sat 6 Sun 7 Mon 8 0/2 1 Job T…" at bounding box center [784, 444] width 1568 height 598
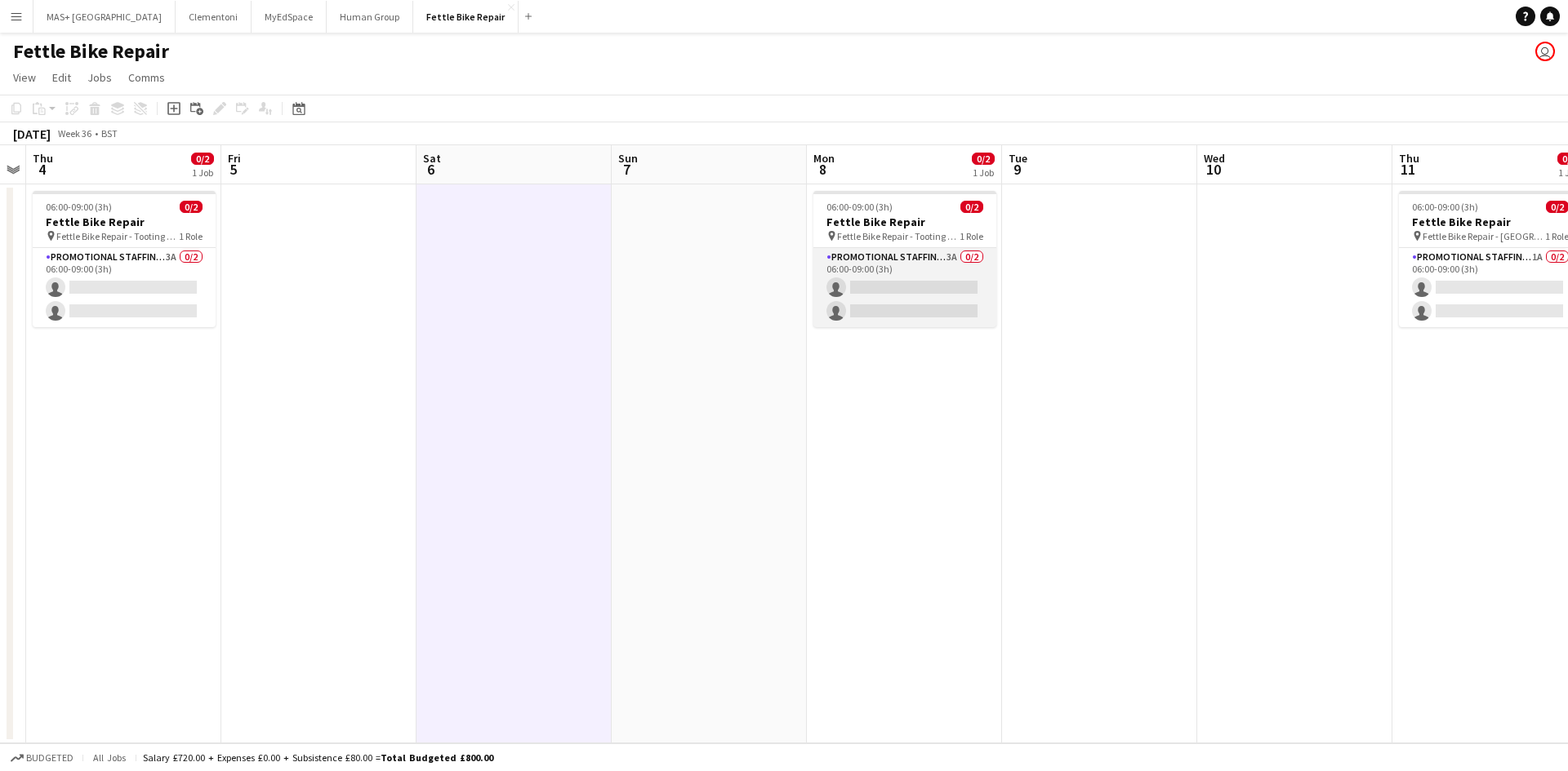
click at [933, 279] on app-card-role "Promotional Staffing (Brand Ambassadors) 3A 0/2 06:00-09:00 (3h) single-neutral…" at bounding box center [906, 288] width 183 height 79
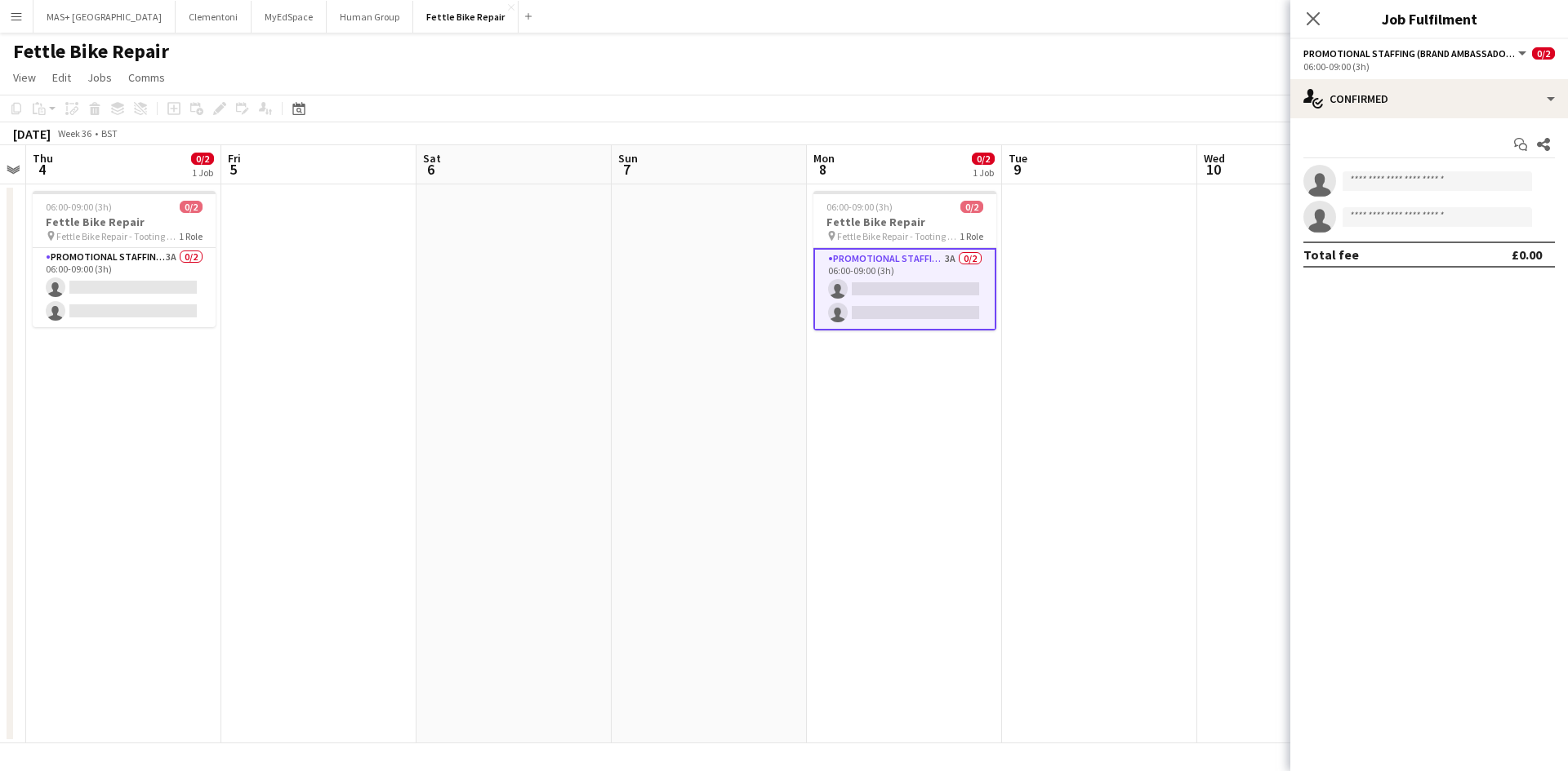
click at [1203, 407] on app-date-cell at bounding box center [1295, 464] width 195 height 559
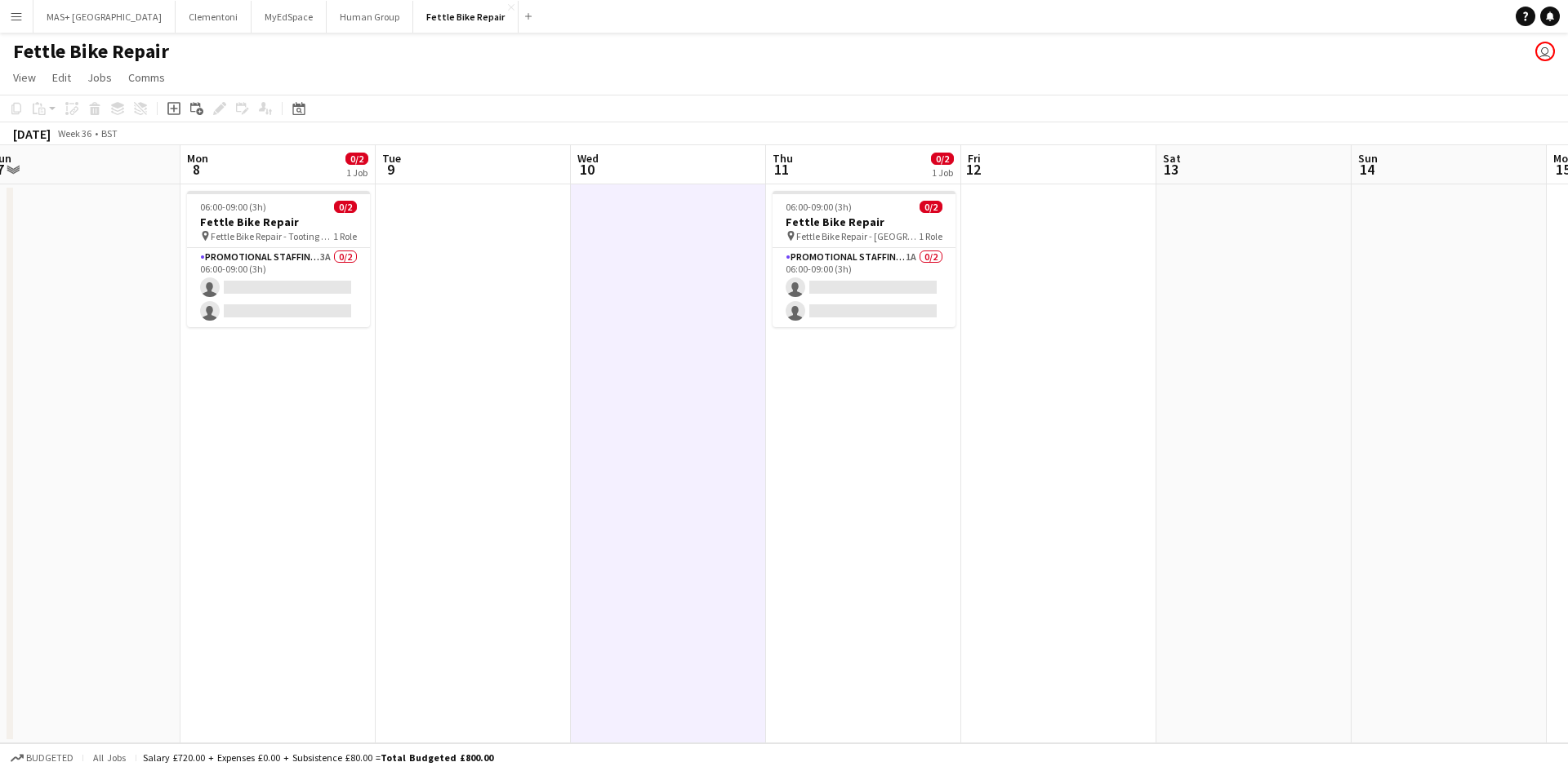
scroll to position [0, 611]
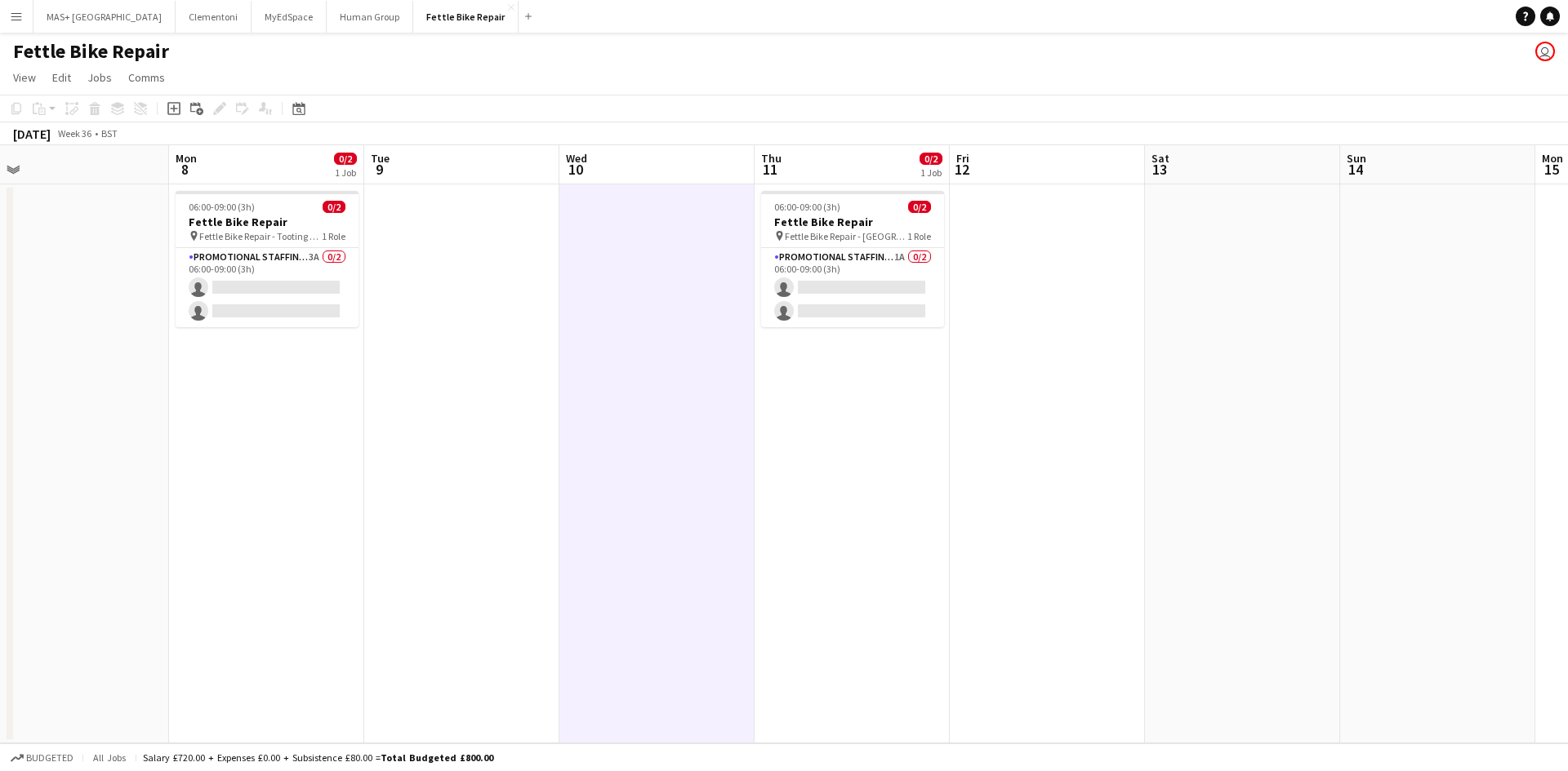
drag, startPoint x: 1093, startPoint y: 412, endPoint x: 609, endPoint y: 412, distance: 484.0
click at [609, 412] on app-calendar-viewport "Thu 4 0/2 1 Job Fri 5 Sat 6 Sun 7 Mon 8 0/2 1 Job Tue 9 Wed 10 Thu 11 0/2 1 Job…" at bounding box center [784, 444] width 1568 height 598
click at [873, 270] on app-card-role "Promotional Staffing (Brand Ambassadors) 1A 0/2 06:00-09:00 (3h) single-neutral…" at bounding box center [852, 288] width 183 height 79
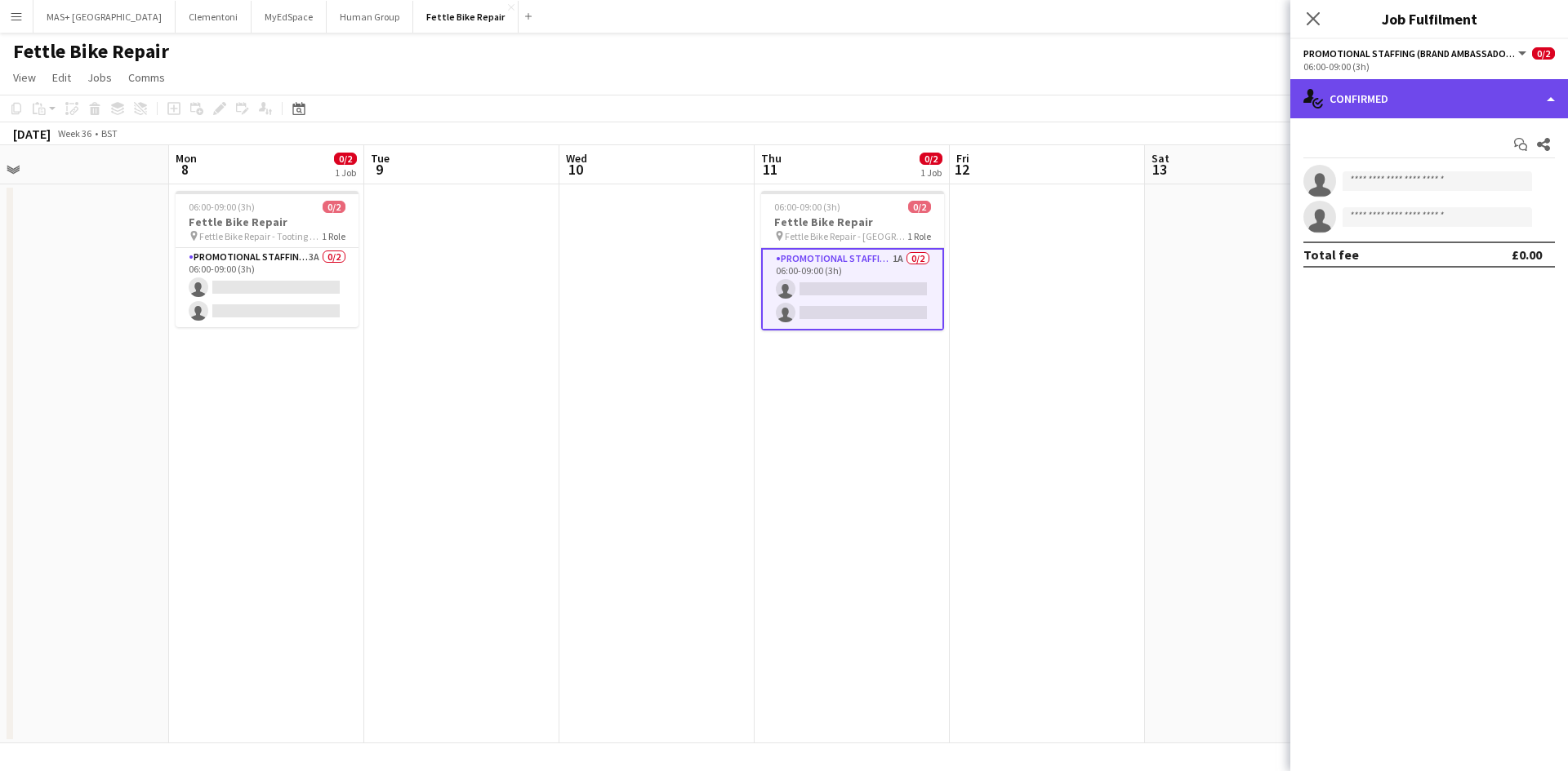
click at [1348, 95] on div "single-neutral-actions-check-2 Confirmed" at bounding box center [1429, 98] width 278 height 40
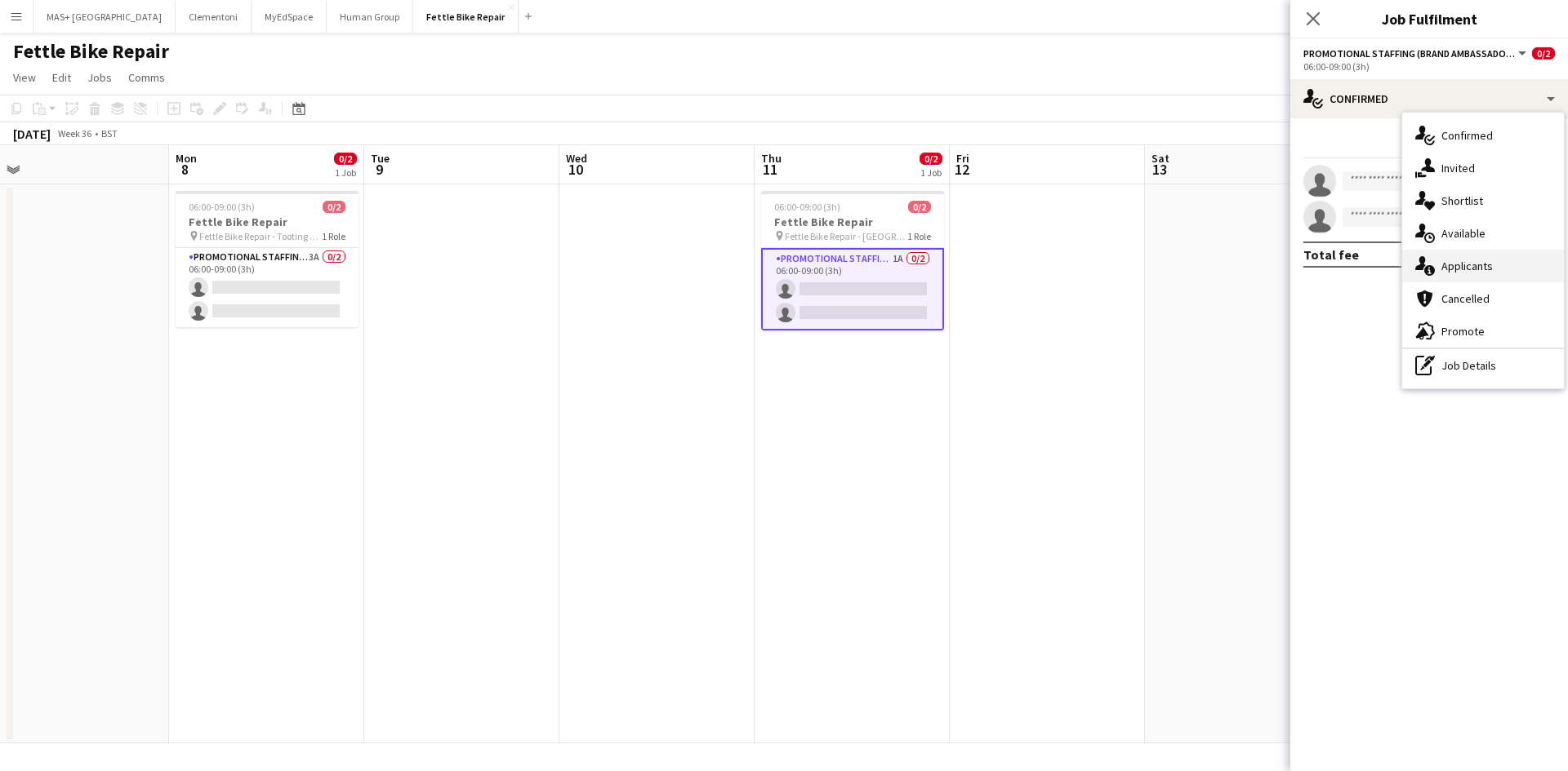
click at [1509, 264] on div "single-neutral-actions-information Applicants" at bounding box center [1483, 266] width 162 height 33
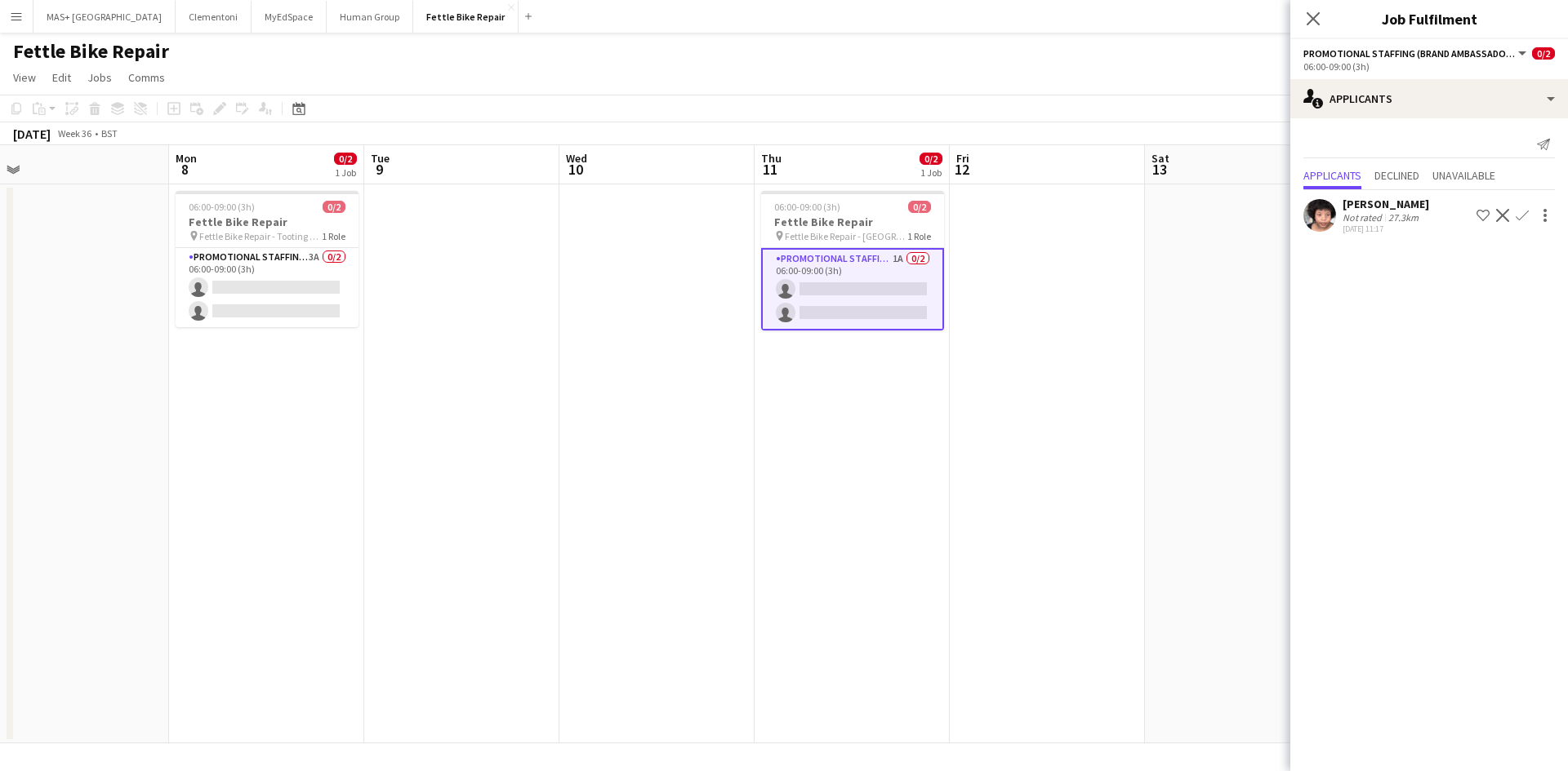
click at [1263, 465] on app-date-cell at bounding box center [1243, 464] width 195 height 559
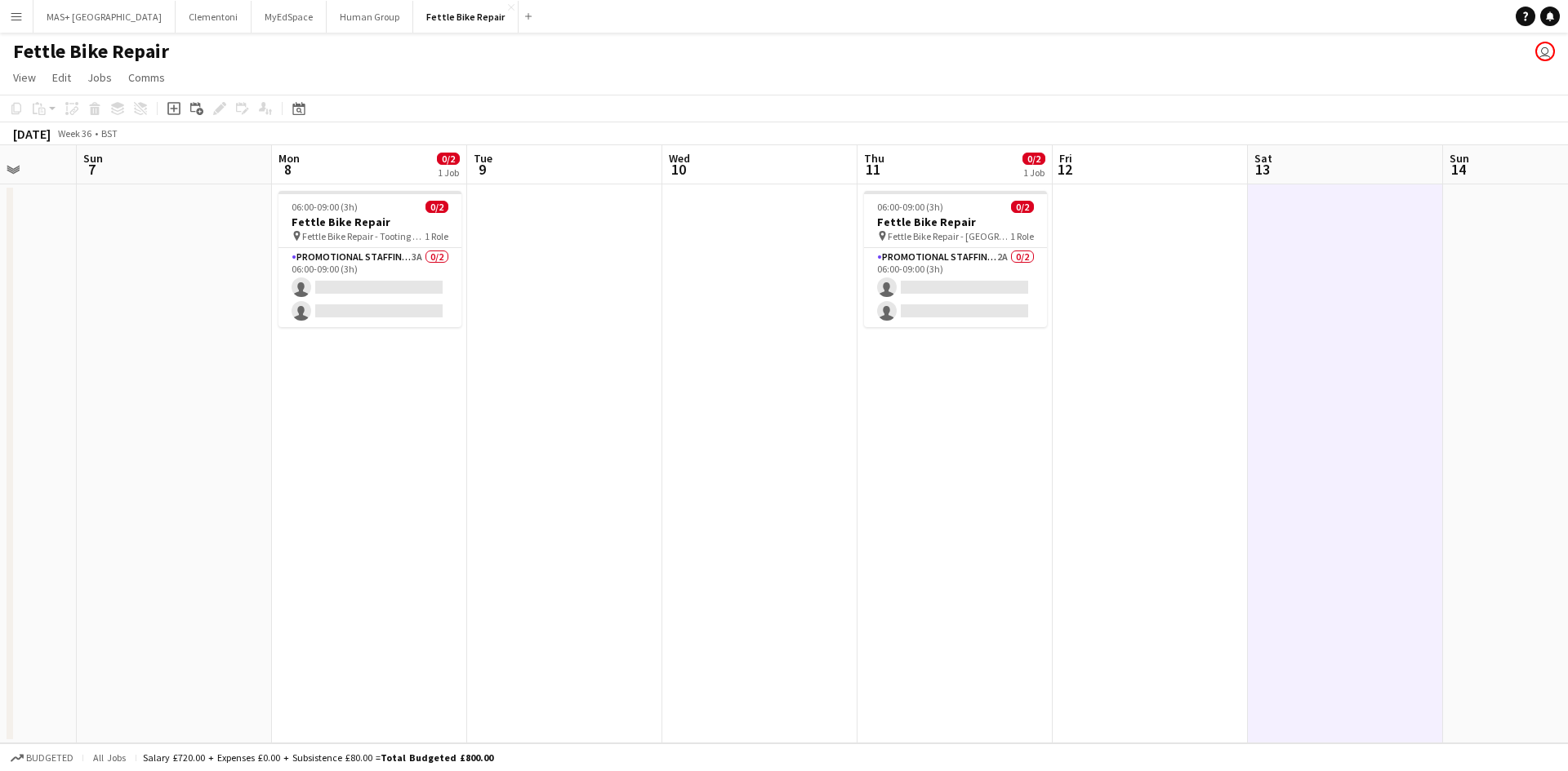
drag, startPoint x: 456, startPoint y: 407, endPoint x: 559, endPoint y: 398, distance: 103.4
click at [559, 398] on app-calendar-viewport "Thu 4 0/2 1 Job Fri 5 Sat 6 Sun 7 Mon 8 0/2 1 Job Tue 9 Wed 10 Thu 11 0/2 1 Job…" at bounding box center [784, 444] width 1568 height 598
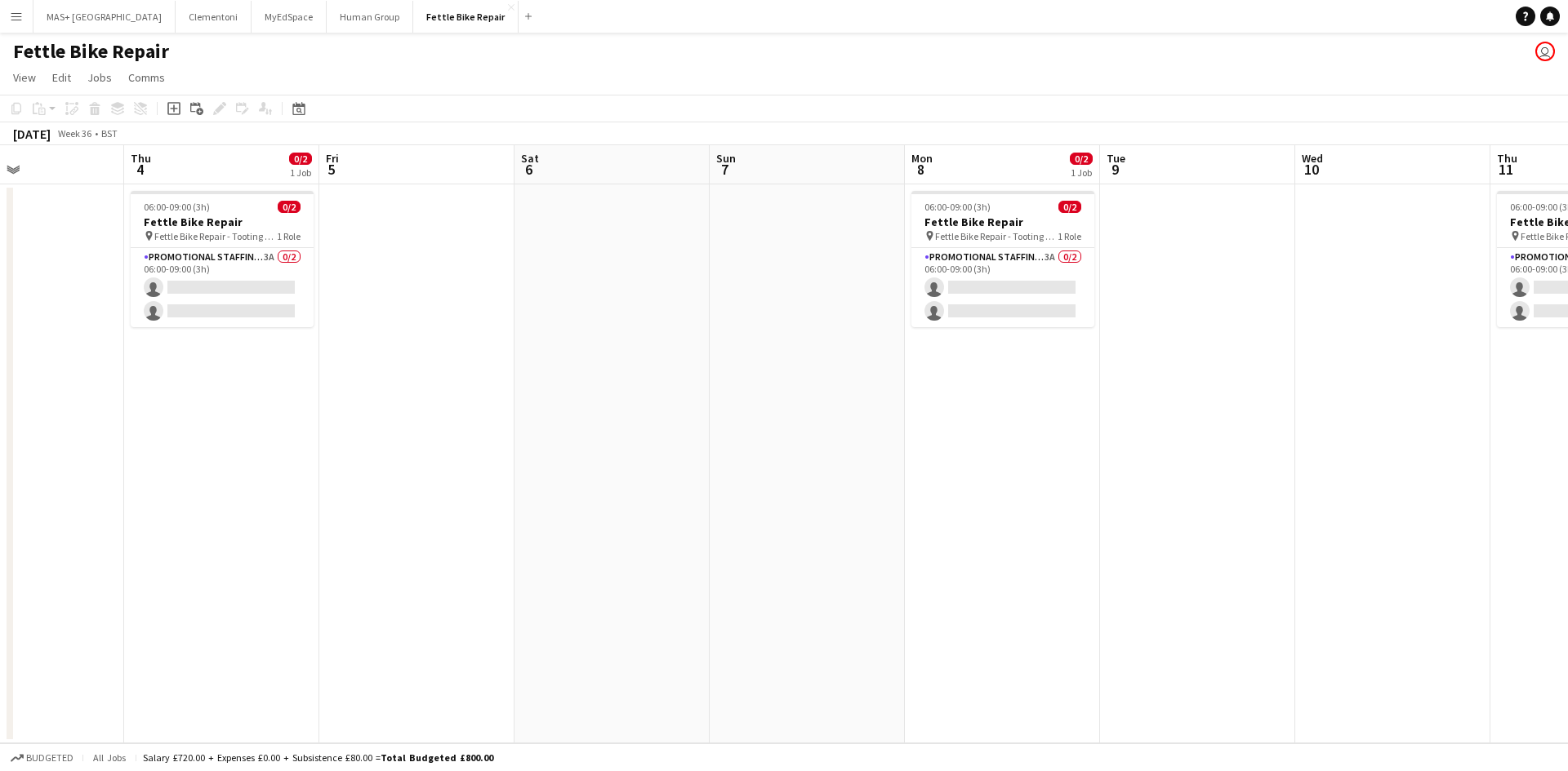
drag, startPoint x: 353, startPoint y: 428, endPoint x: 371, endPoint y: 485, distance: 59.8
click at [1129, 404] on app-calendar-viewport "Mon 1 0/2 1 Job Tue 2 Wed 3 Thu 4 0/2 1 Job Fri 5 Sat 6 Sun 7 Mon 8 0/2 1 Job T…" at bounding box center [784, 444] width 1568 height 598
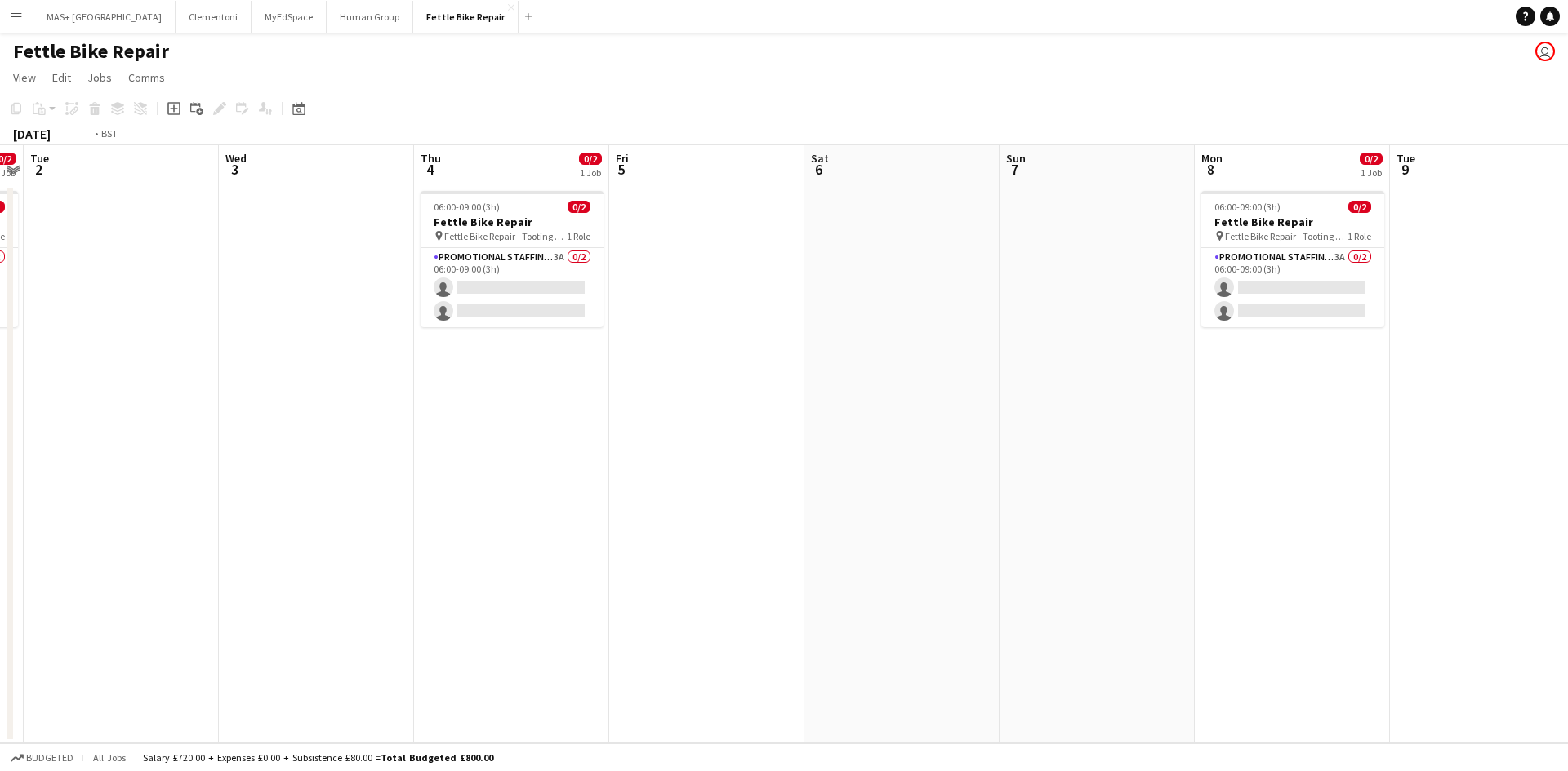
drag, startPoint x: 373, startPoint y: 485, endPoint x: 655, endPoint y: 491, distance: 282.1
click at [704, 485] on app-calendar-viewport "Sun 31 Mon 1 0/2 1 Job Tue 2 Wed 3 Thu 4 0/2 1 Job Fri 5 Sat 6 Sun 7 Mon 8 0/2 …" at bounding box center [784, 444] width 1568 height 598
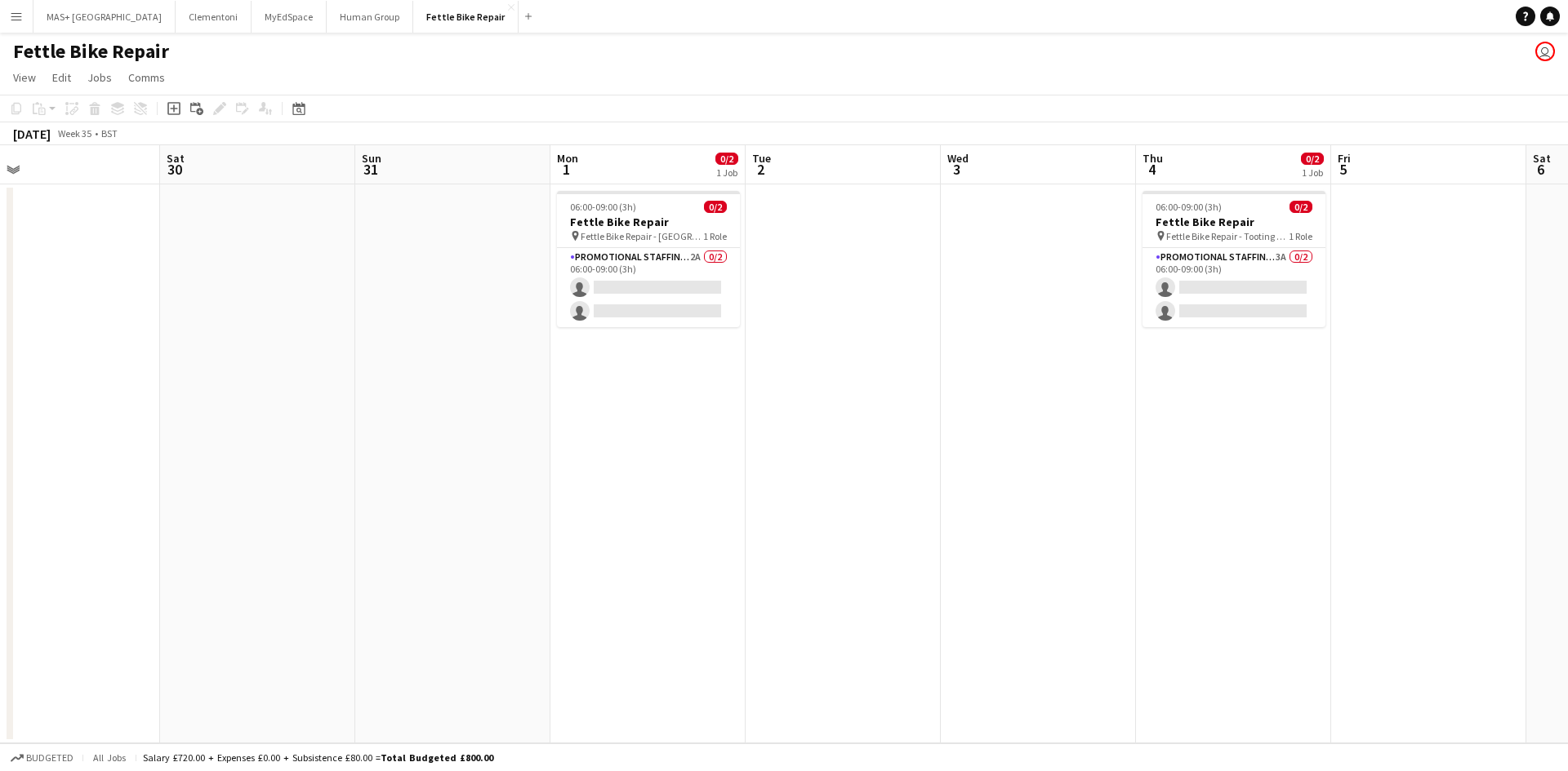
drag, startPoint x: 580, startPoint y: 486, endPoint x: 994, endPoint y: 431, distance: 417.6
click at [994, 431] on app-calendar-viewport "Wed 27 Thu 28 0/2 1 Job Fri 29 Sat 30 Sun 31 Mon 1 0/2 1 Job Tue 2 Wed 3 Thu 4 …" at bounding box center [784, 444] width 1568 height 598
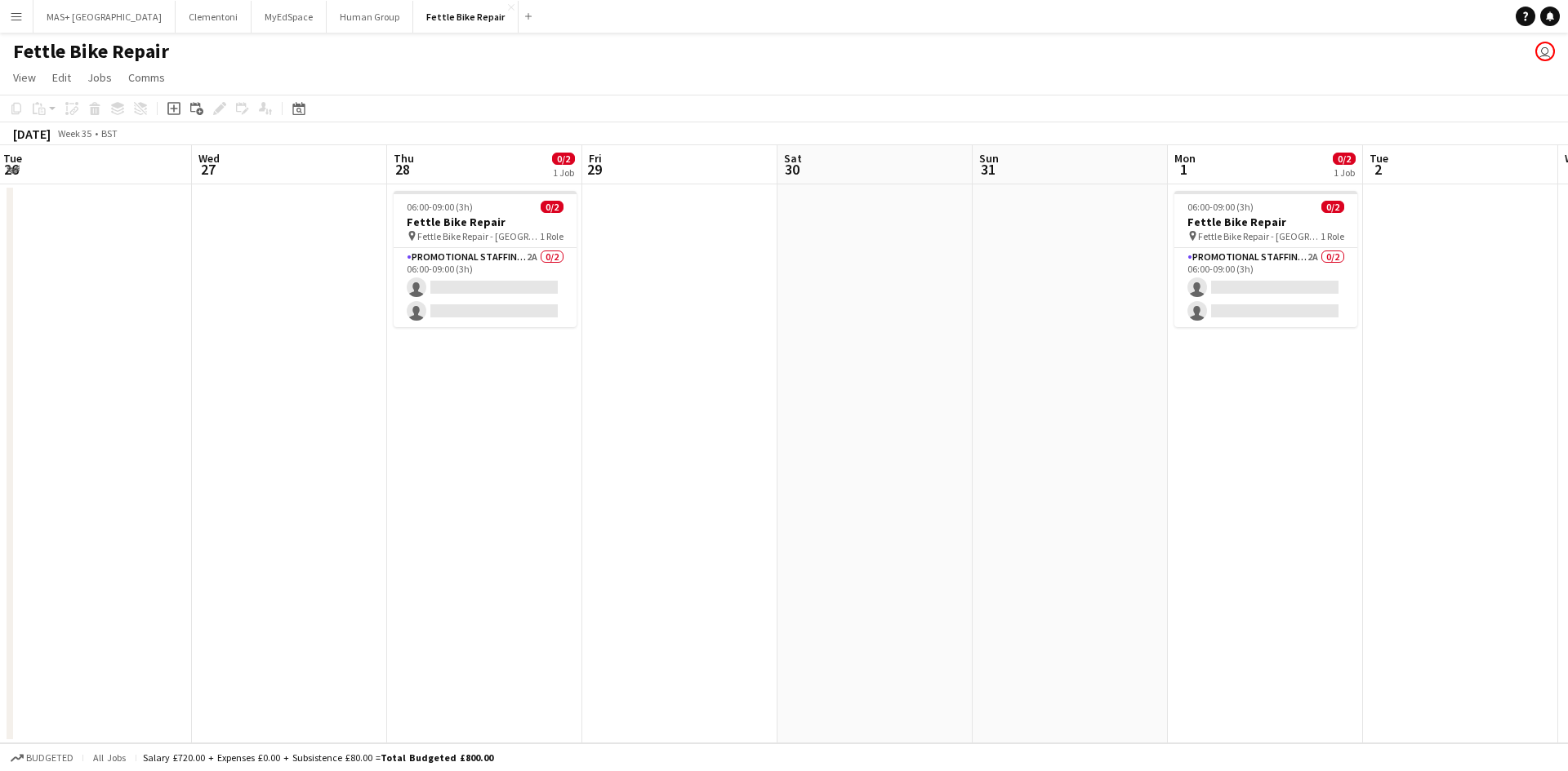
drag, startPoint x: 580, startPoint y: 459, endPoint x: 1097, endPoint y: 437, distance: 517.5
click at [1114, 437] on app-calendar-viewport "Sun 24 Mon 25 0/2 1 Job Tue 26 Wed 27 Thu 28 0/2 1 Job Fri 29 Sat 30 Sun 31 Mon…" at bounding box center [784, 444] width 1568 height 598
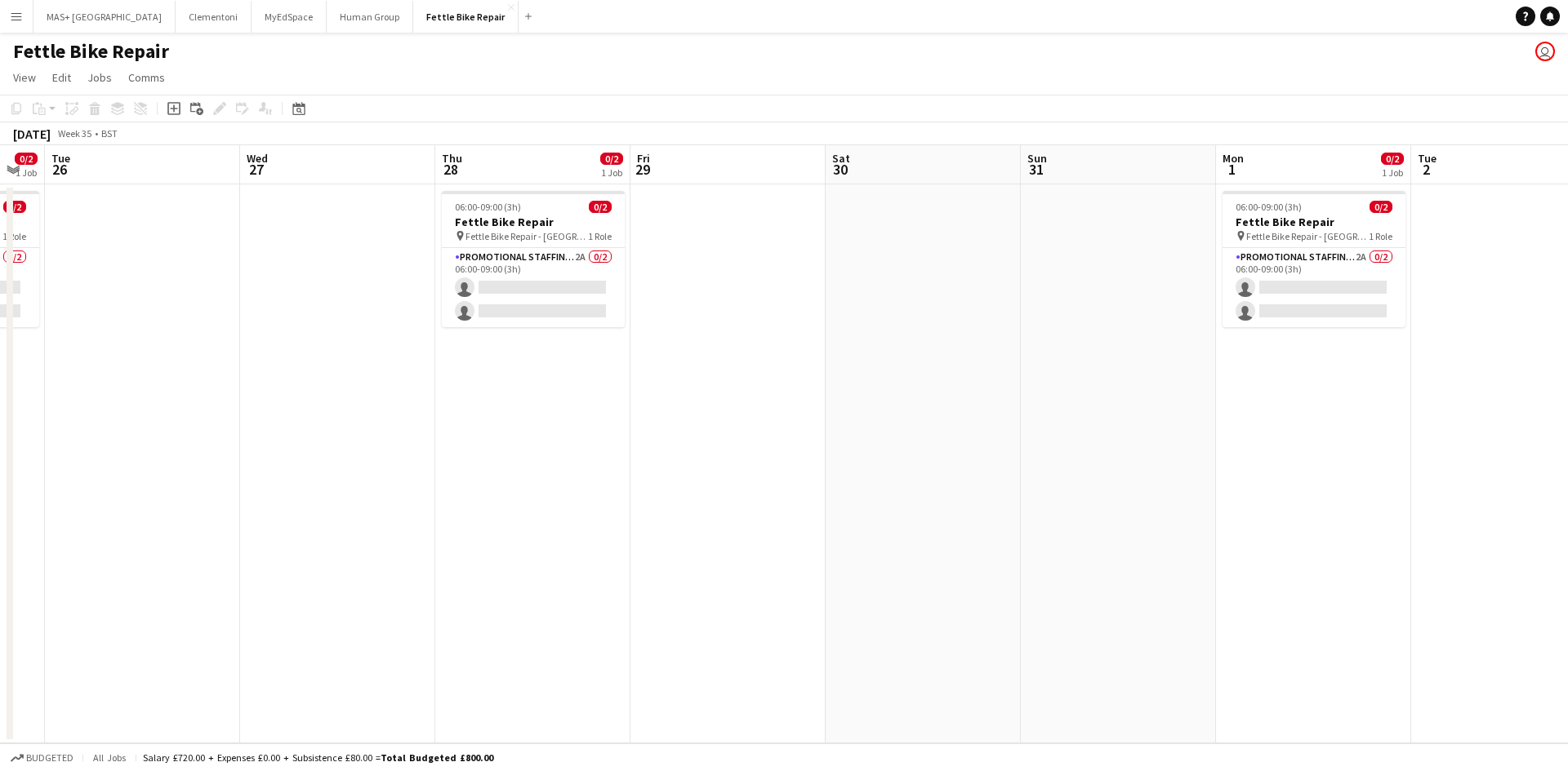
drag, startPoint x: 502, startPoint y: 478, endPoint x: 558, endPoint y: 472, distance: 56.3
click at [550, 472] on app-calendar-viewport "Sun 24 Mon 25 0/2 1 Job Tue 26 Wed 27 Thu 28 0/2 1 Job Fri 29 Sat 30 Sun 31 Mon…" at bounding box center [784, 444] width 1568 height 598
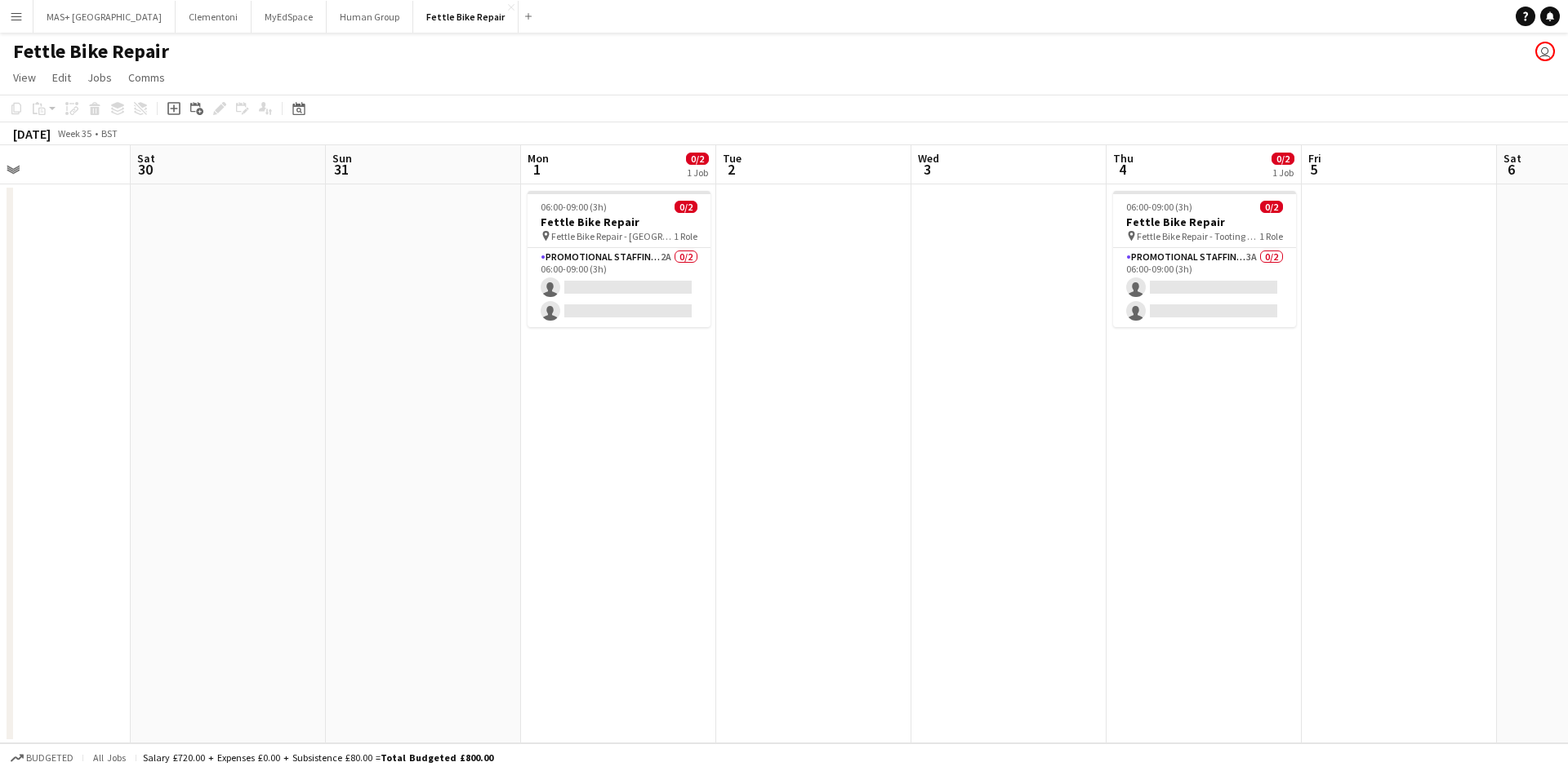
drag, startPoint x: 1144, startPoint y: 462, endPoint x: 440, endPoint y: 462, distance: 704.0
click at [440, 462] on app-calendar-viewport "Tue 26 Wed 27 Thu 28 0/2 1 Job Fri 29 Sat 30 Sun 31 Mon 1 0/2 1 Job Tue 2 Wed 3…" at bounding box center [784, 444] width 1568 height 598
click at [440, 462] on app-date-cell at bounding box center [415, 464] width 195 height 559
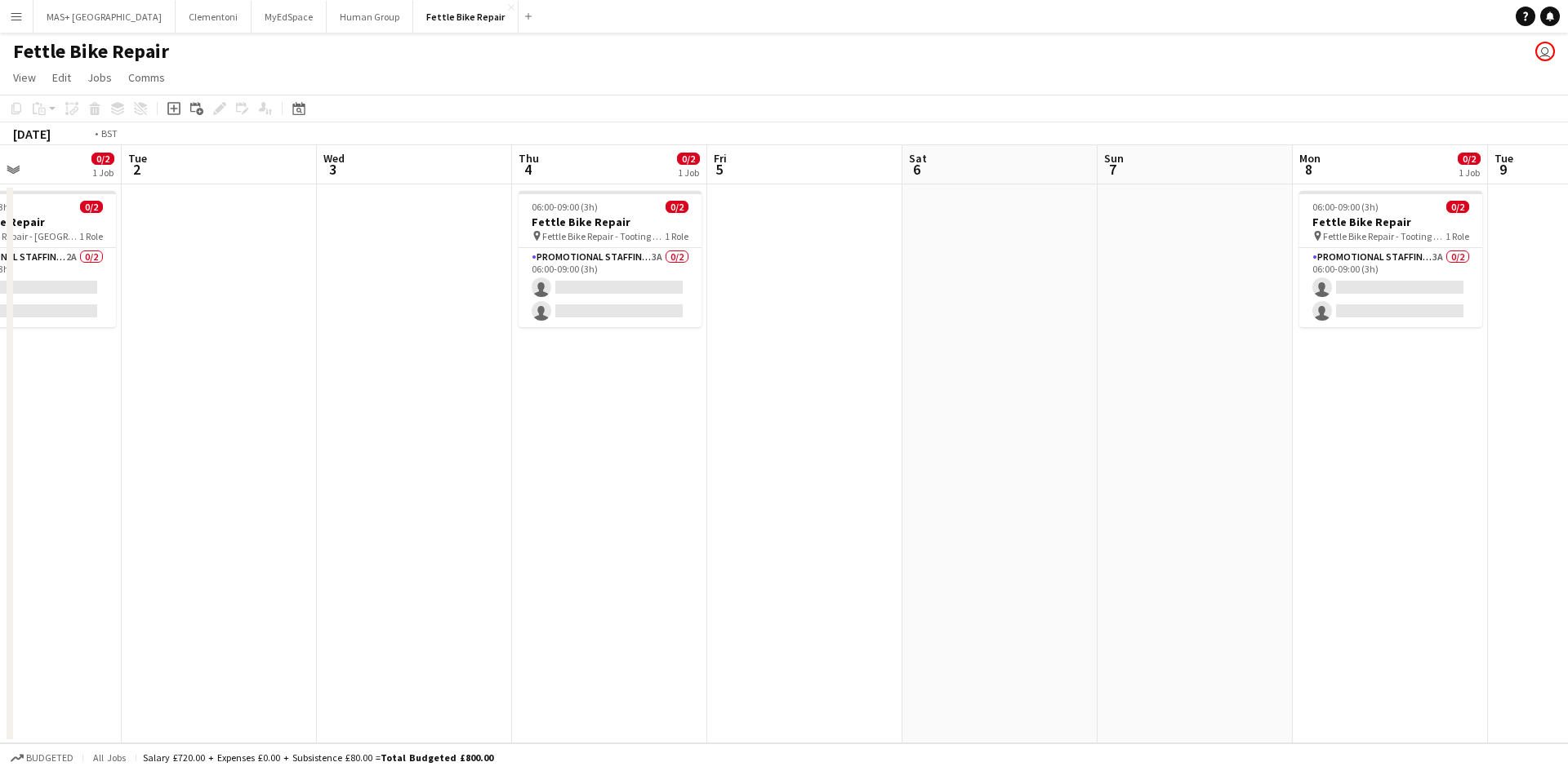
drag, startPoint x: 598, startPoint y: 467, endPoint x: 611, endPoint y: 467, distance: 13.0
click at [312, 467] on app-calendar-viewport "Fri 29 Sat 30 Sun 31 Mon 1 0/2 1 Job Tue 2 Wed 3 Thu 4 0/2 1 Job Fri 5 Sat 6 Su…" at bounding box center [784, 444] width 1568 height 598
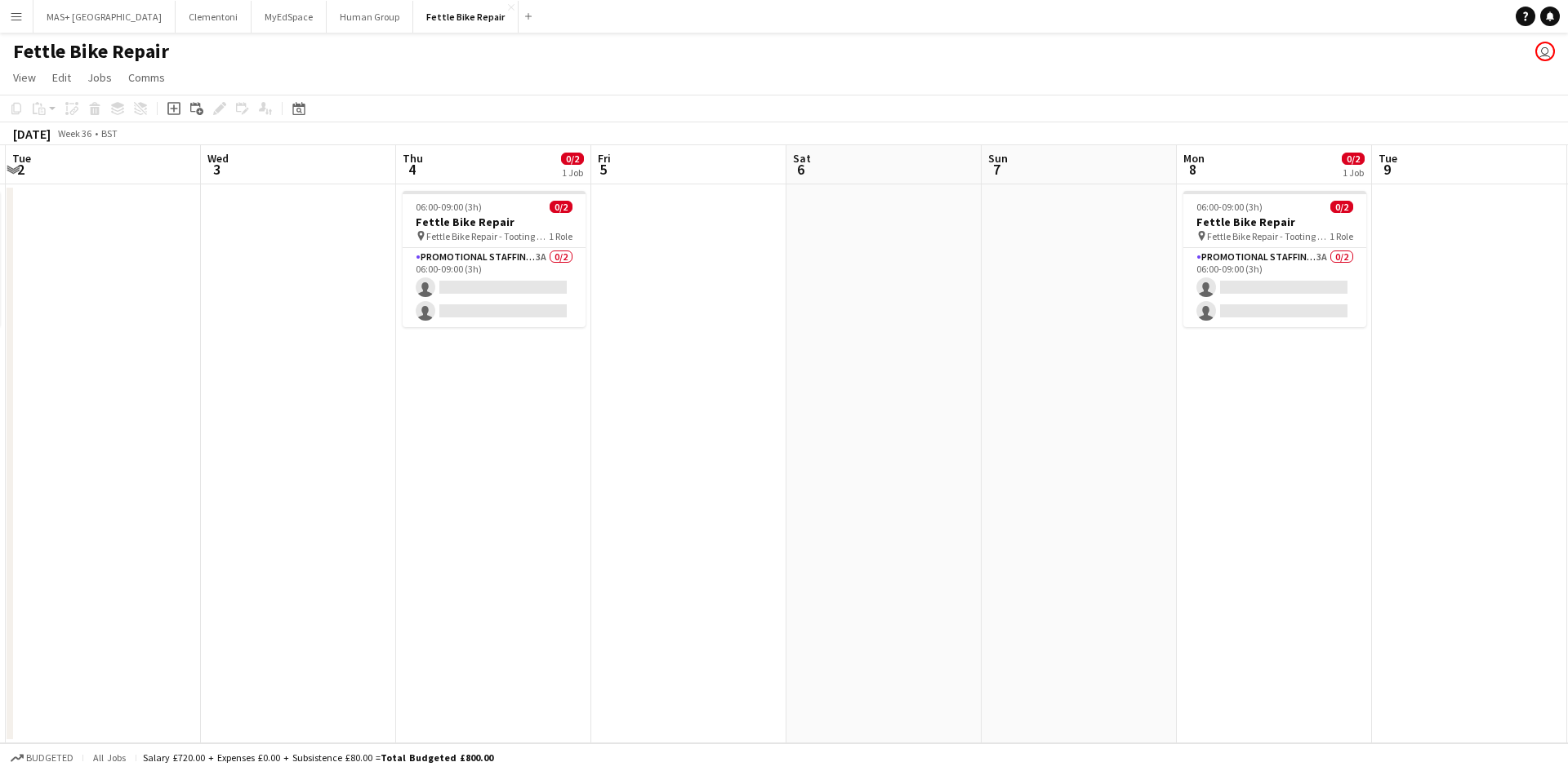
drag, startPoint x: 750, startPoint y: 467, endPoint x: 613, endPoint y: 467, distance: 137.0
click at [613, 467] on app-calendar-viewport "Fri 29 Sat 30 Sun 31 Mon 1 0/2 1 Job Tue 2 Wed 3 Thu 4 0/2 1 Job Fri 5 Sat 6 Su…" at bounding box center [784, 444] width 1568 height 598
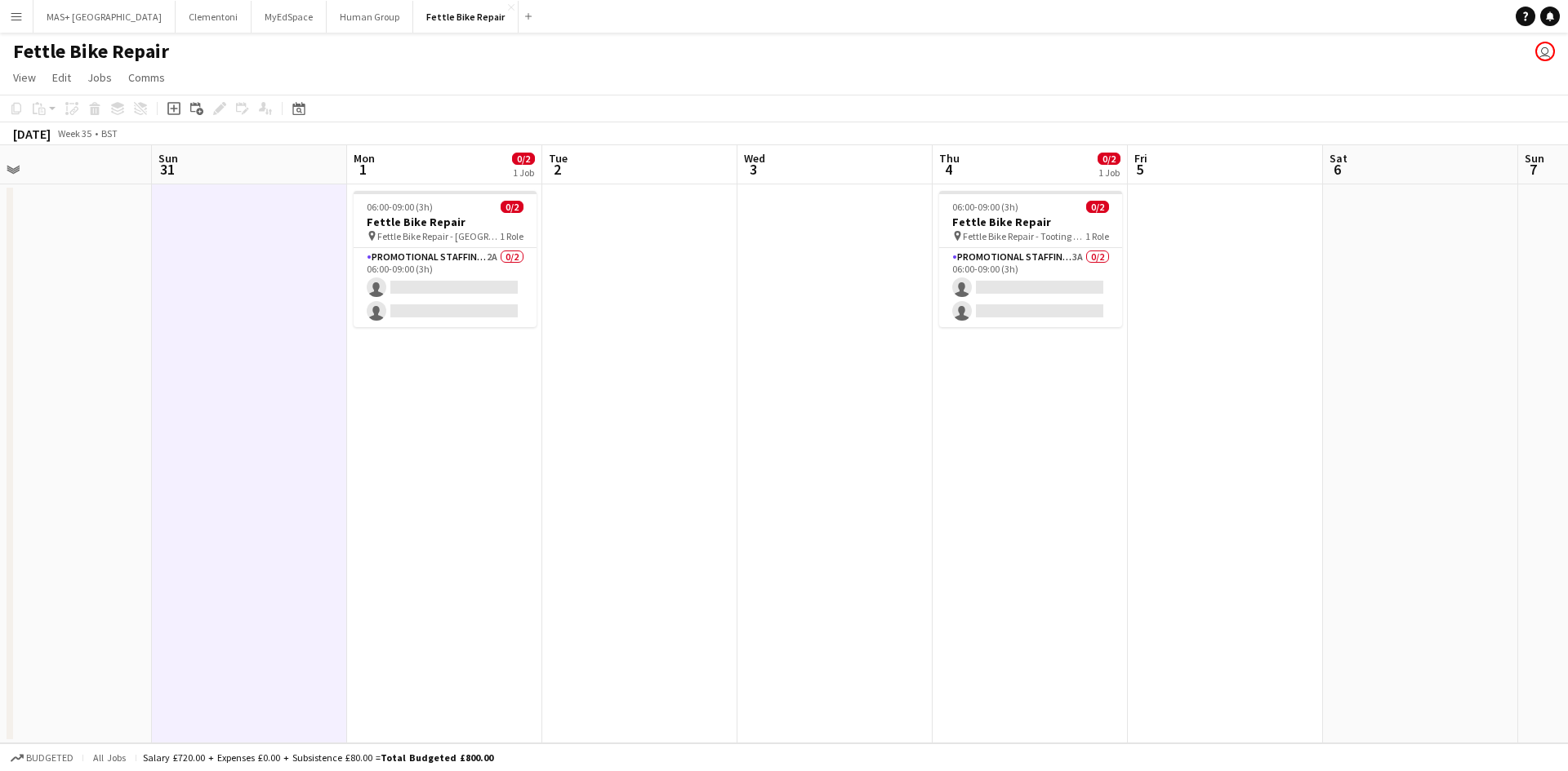
drag, startPoint x: 510, startPoint y: 482, endPoint x: 621, endPoint y: 472, distance: 111.4
click at [1185, 440] on app-calendar-viewport "Fri 29 Sat 30 Sun 31 Mon 1 0/2 1 Job Tue 2 Wed 3 Thu 4 0/2 1 Job Fri 5 Sat 6 Su…" at bounding box center [784, 444] width 1568 height 598
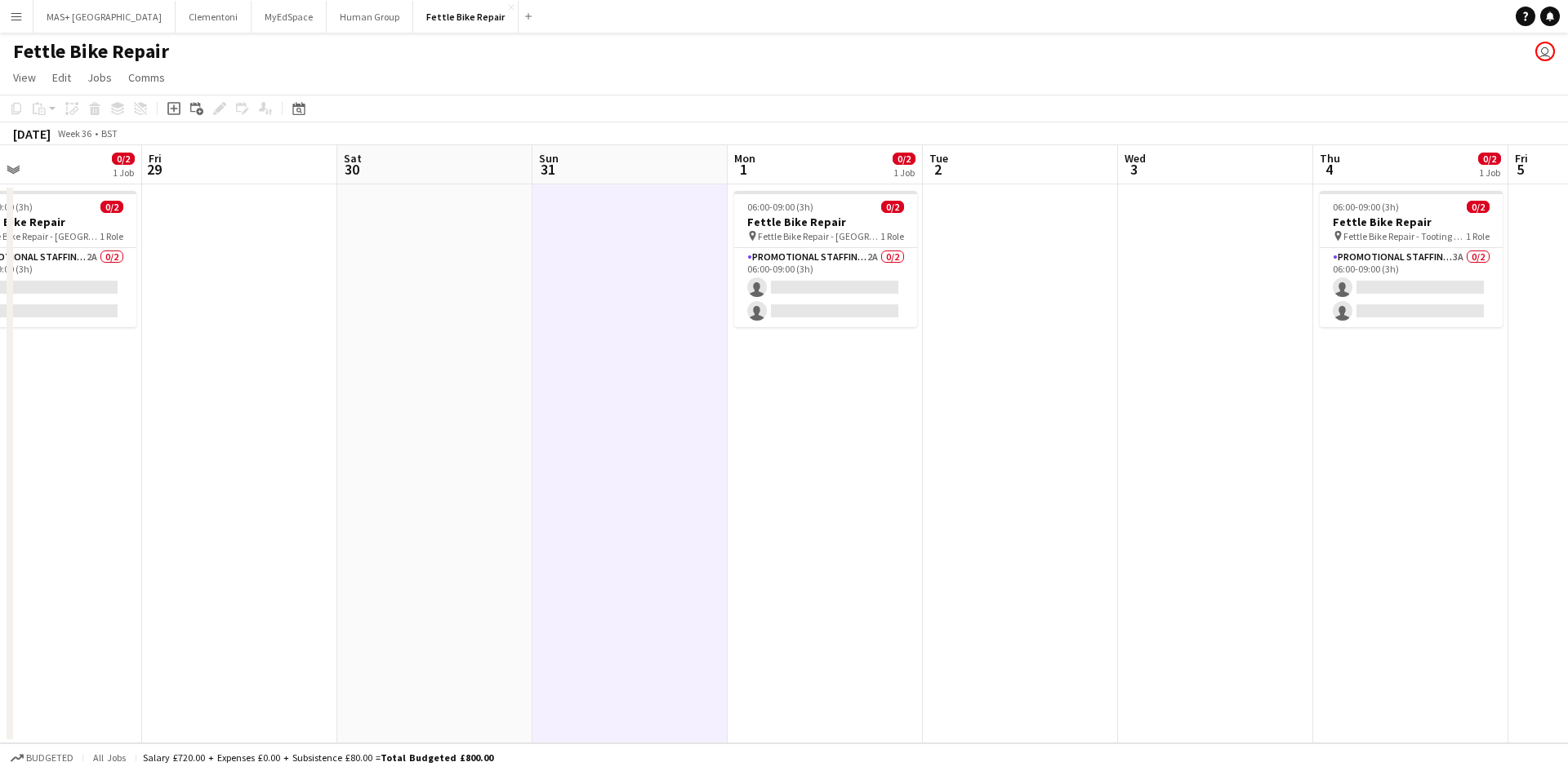
drag, startPoint x: 293, startPoint y: 473, endPoint x: 778, endPoint y: 485, distance: 485.1
click at [923, 473] on app-calendar-viewport "Tue 26 Wed 27 Thu 28 0/2 1 Job Fri 29 Sat 30 Sun 31 Mon 1 0/2 1 Job Tue 2 Wed 3…" at bounding box center [784, 444] width 1568 height 598
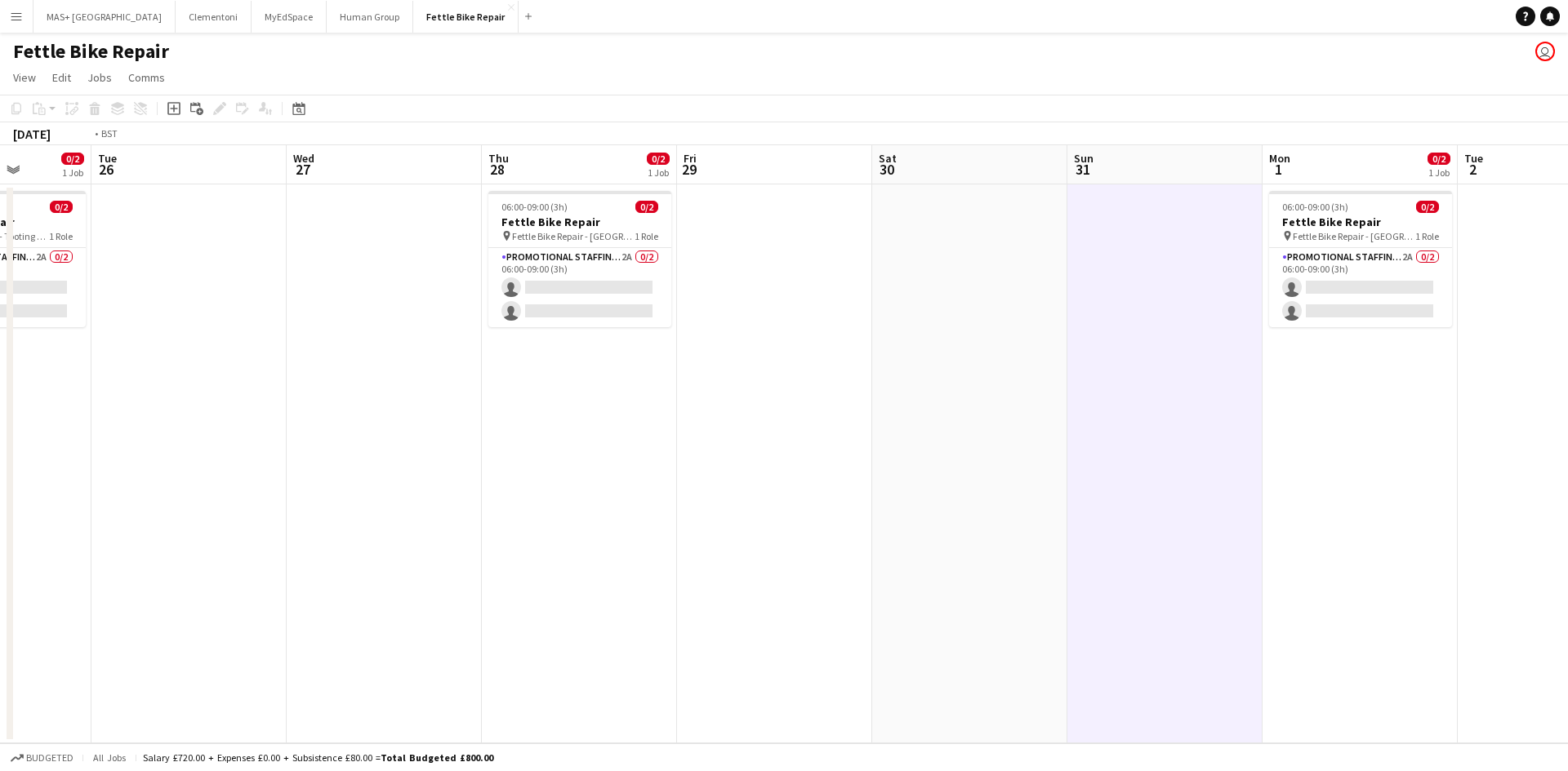
drag, startPoint x: 857, startPoint y: 458, endPoint x: 1010, endPoint y: 458, distance: 153.0
click at [1010, 458] on app-calendar-viewport "Sat 23 Sun 24 Mon 25 0/2 1 Job Tue 26 Wed 27 Thu 28 0/2 1 Job Fri 29 Sat 30 Sun…" at bounding box center [784, 444] width 1568 height 598
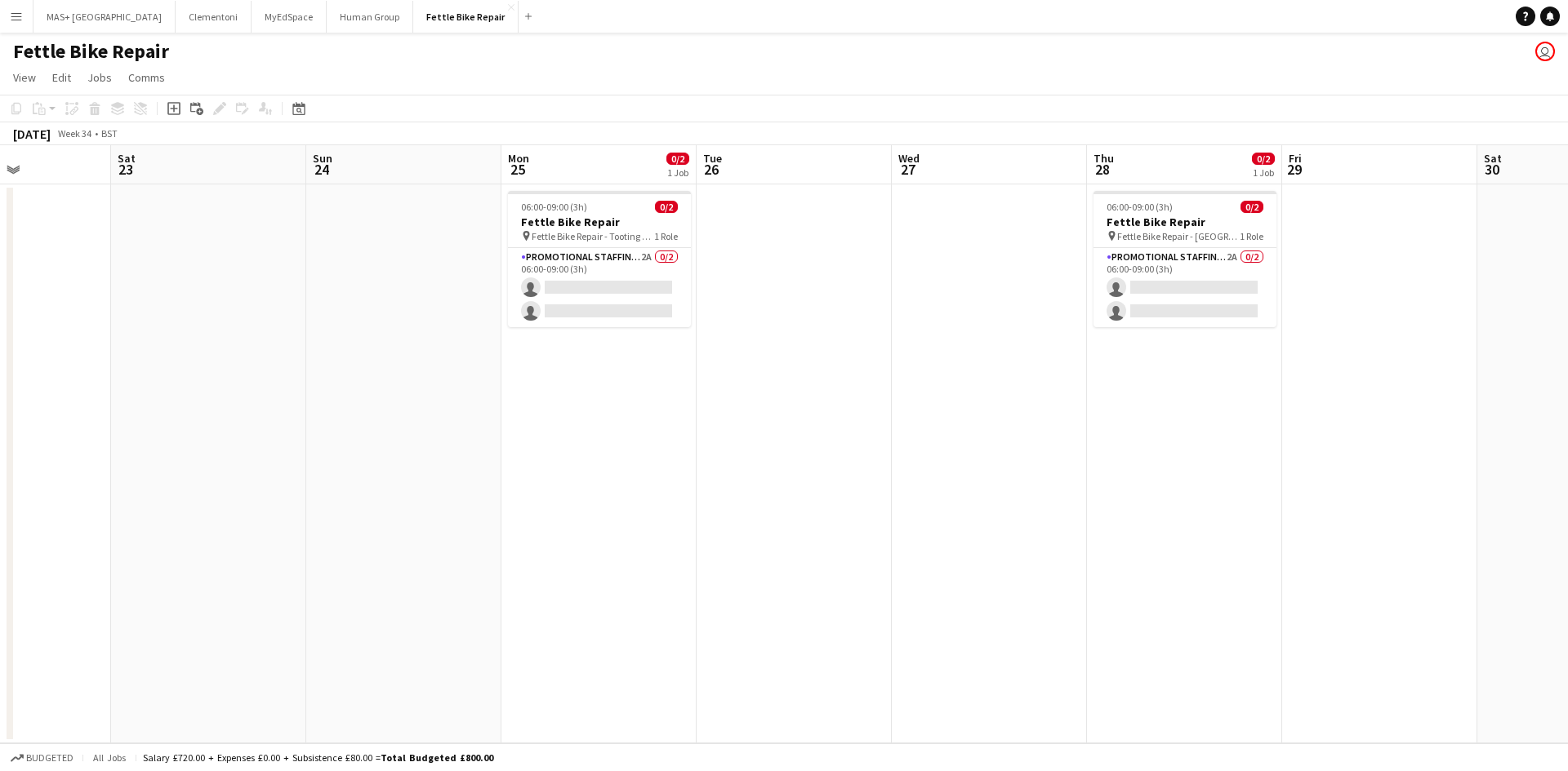
drag, startPoint x: 685, startPoint y: 451, endPoint x: 1228, endPoint y: 446, distance: 543.0
click at [1228, 446] on app-calendar-viewport "Wed 20 Thu 21 0/2 1 Job Fri 22 Sat 23 Sun 24 Mon 25 0/2 1 Job Tue 26 Wed 27 Thu…" at bounding box center [784, 444] width 1568 height 598
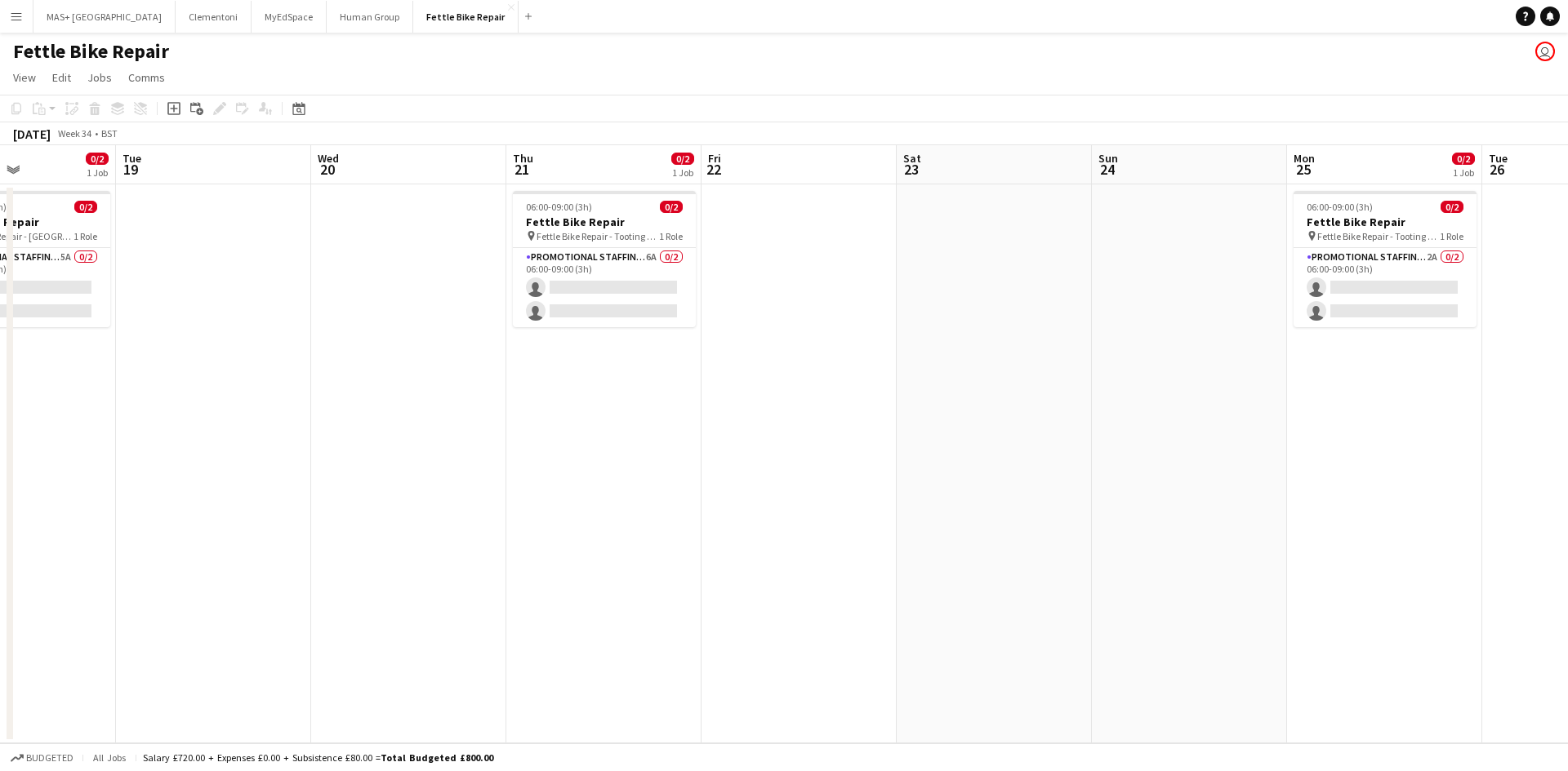
drag, startPoint x: 617, startPoint y: 460, endPoint x: 880, endPoint y: 472, distance: 263.3
click at [880, 472] on app-calendar-viewport "Sat 16 Sun 17 Mon 18 0/2 1 Job Tue 19 Wed 20 Thu 21 0/2 1 Job Fri 22 Sat 23 Sun…" at bounding box center [784, 444] width 1568 height 598
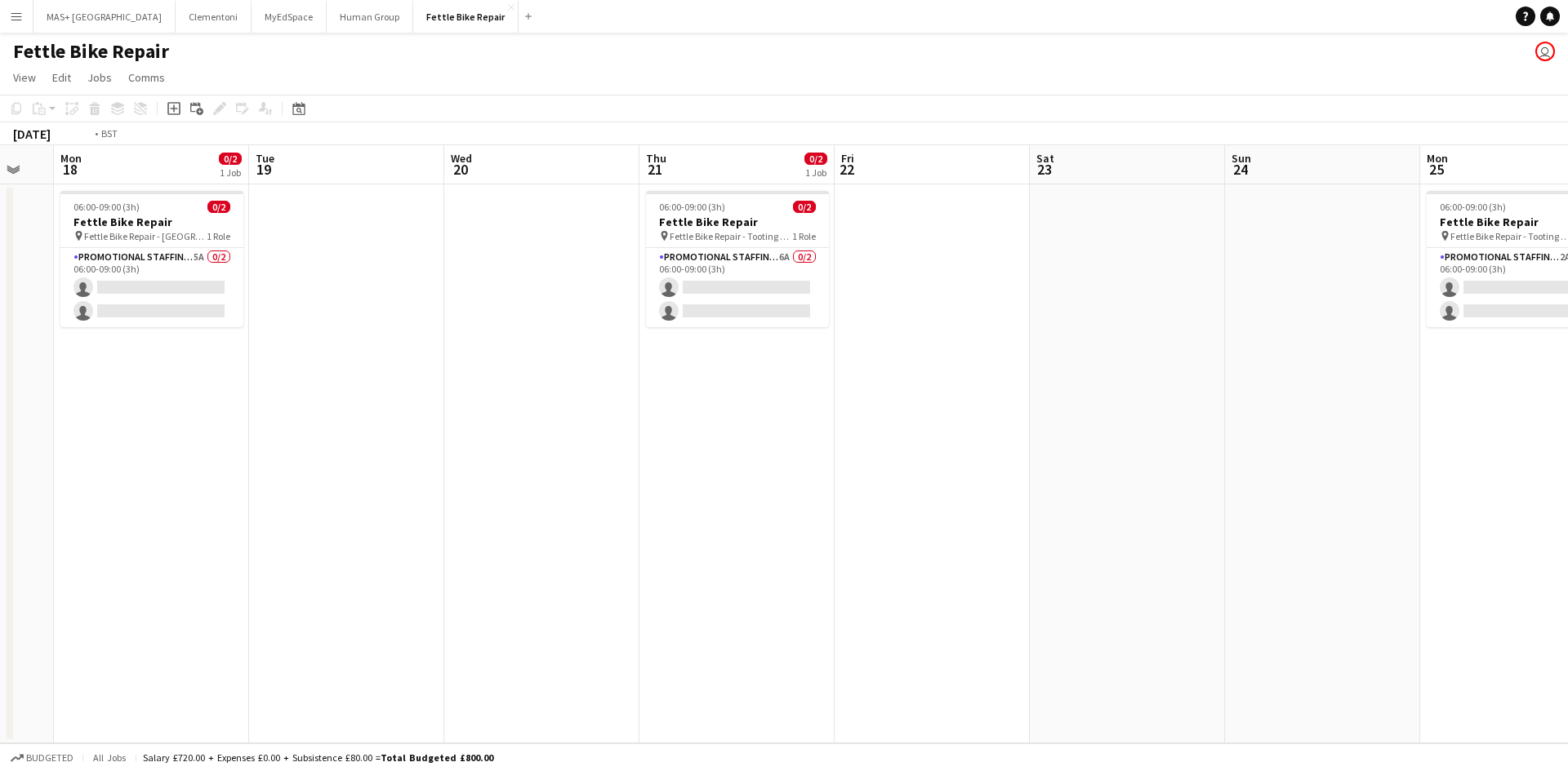
drag, startPoint x: 574, startPoint y: 458, endPoint x: 1119, endPoint y: 454, distance: 545.0
click at [1119, 454] on app-calendar-viewport "Sat 16 Sun 17 Mon 18 0/2 1 Job Tue 19 Wed 20 Thu 21 0/2 1 Job Fri 22 Sat 23 Sun…" at bounding box center [784, 444] width 1568 height 598
